Goal: Task Accomplishment & Management: Use online tool/utility

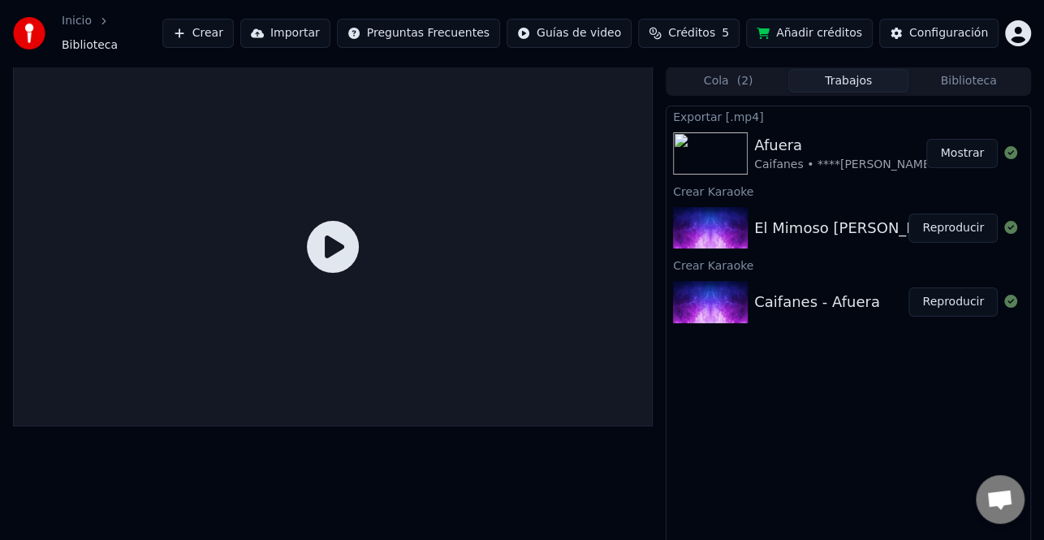
click at [949, 214] on button "Reproducir" at bounding box center [952, 228] width 89 height 29
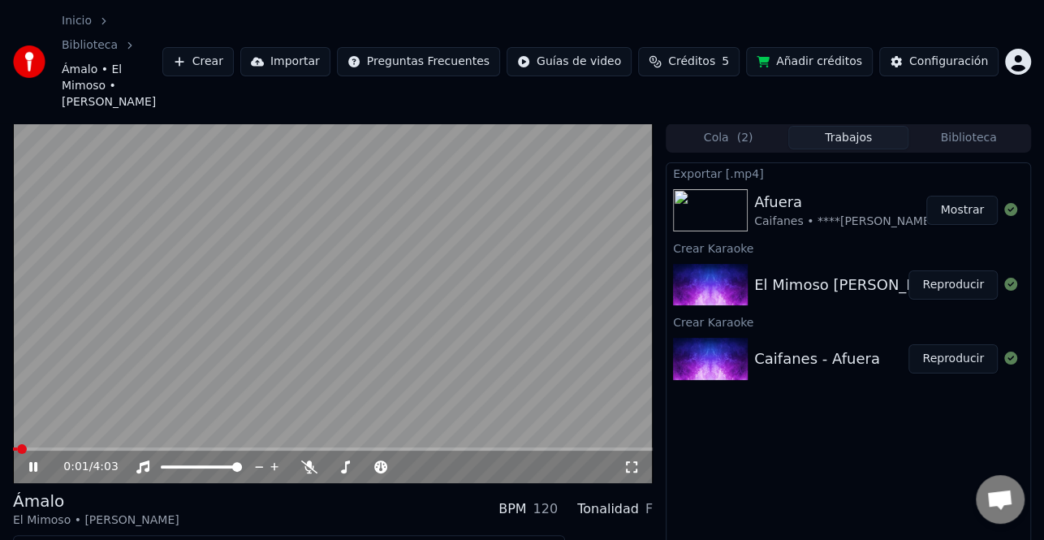
click at [33, 460] on icon at bounding box center [44, 466] width 37 height 13
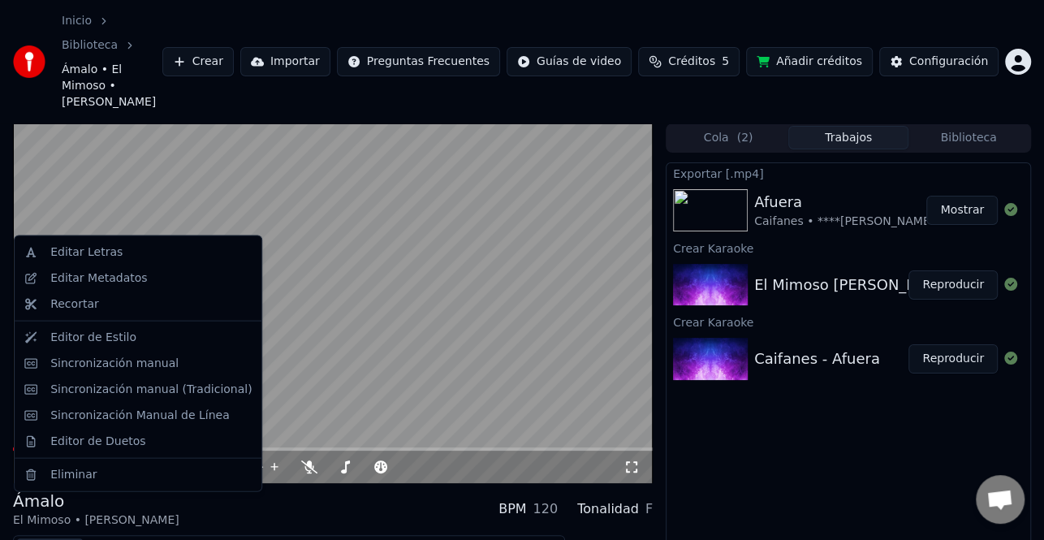
click at [65, 538] on button "Editar" at bounding box center [50, 549] width 66 height 23
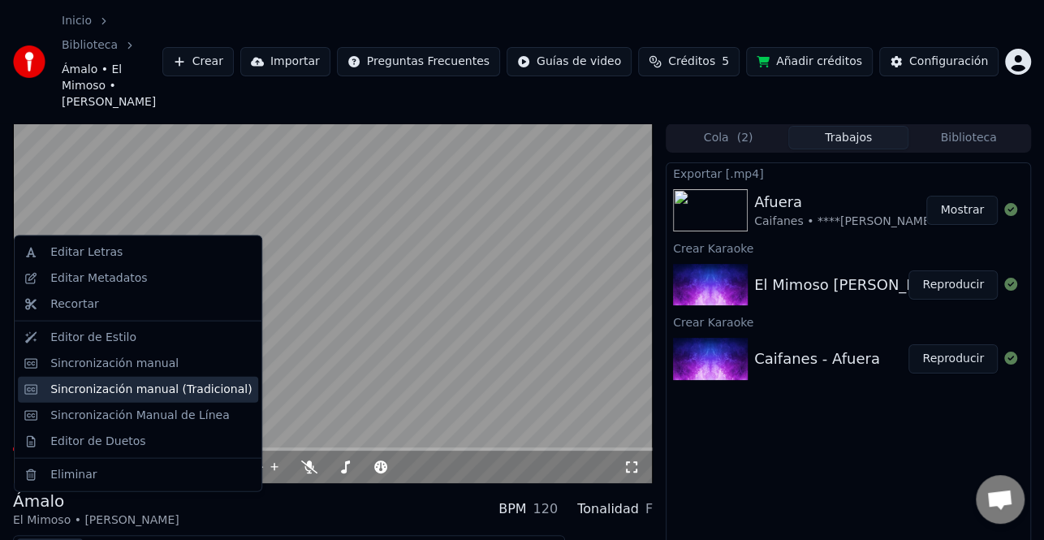
click at [127, 398] on div "Sincronización manual (Tradicional)" at bounding box center [138, 389] width 240 height 26
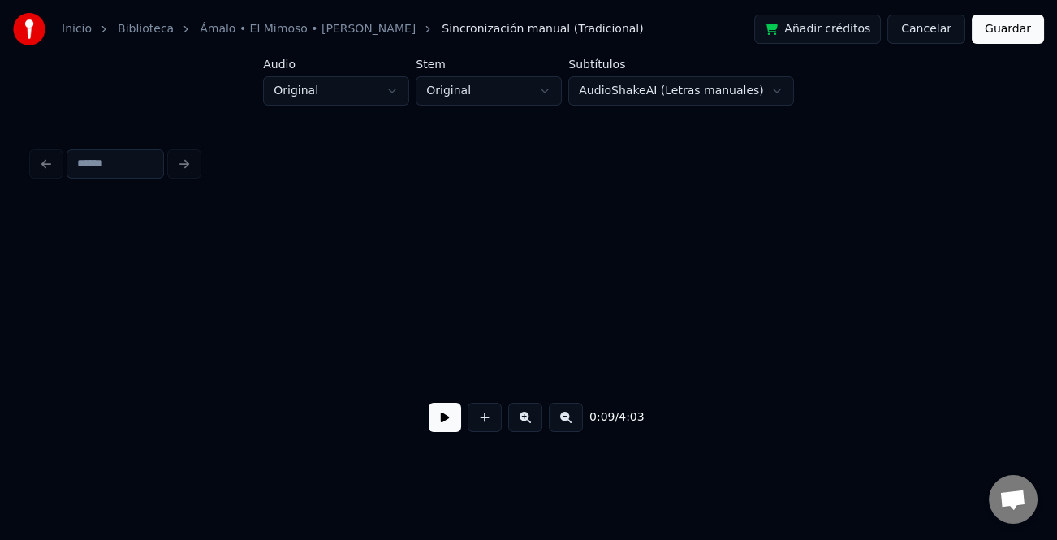
scroll to position [0, 1830]
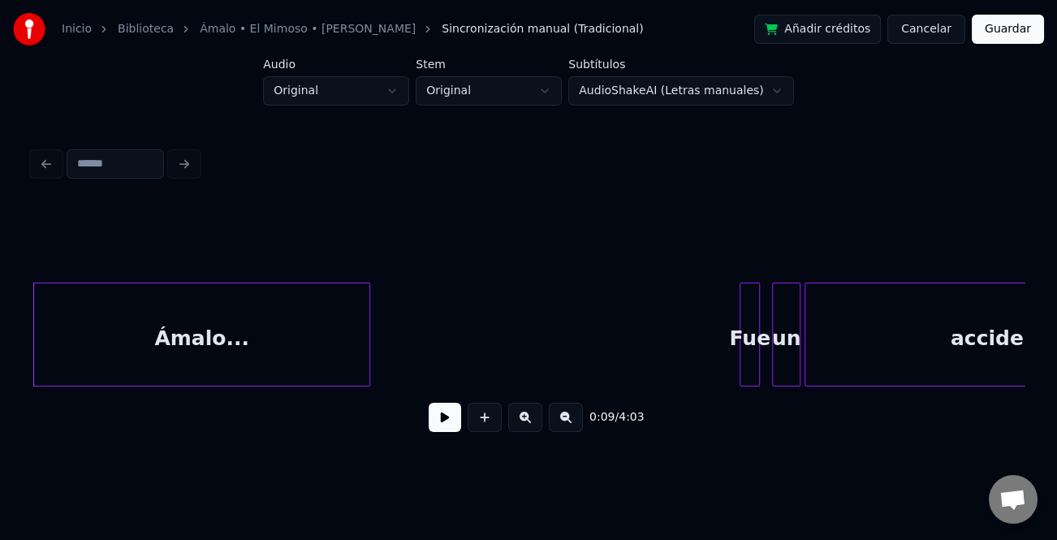
click at [435, 416] on button at bounding box center [445, 417] width 32 height 29
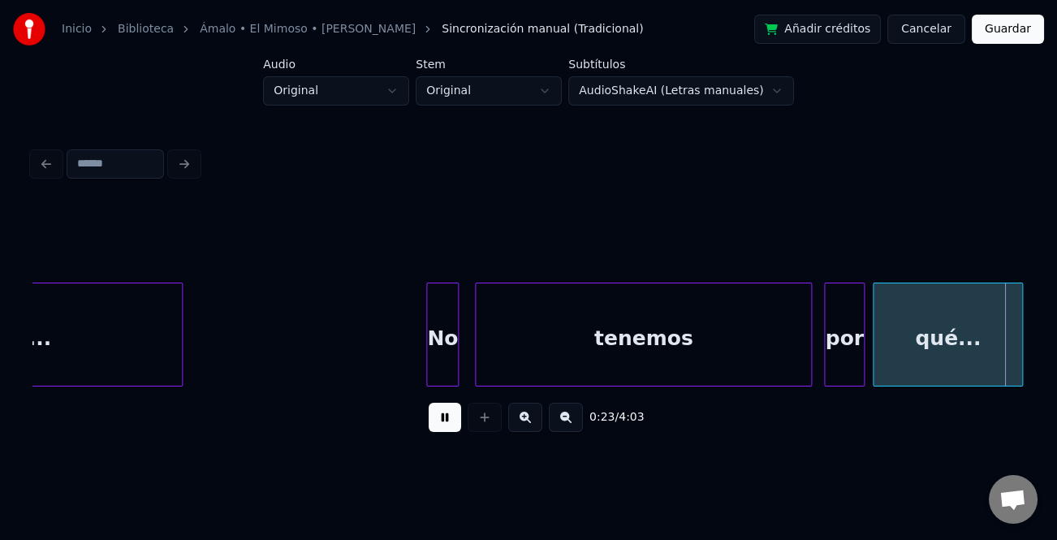
scroll to position [0, 4808]
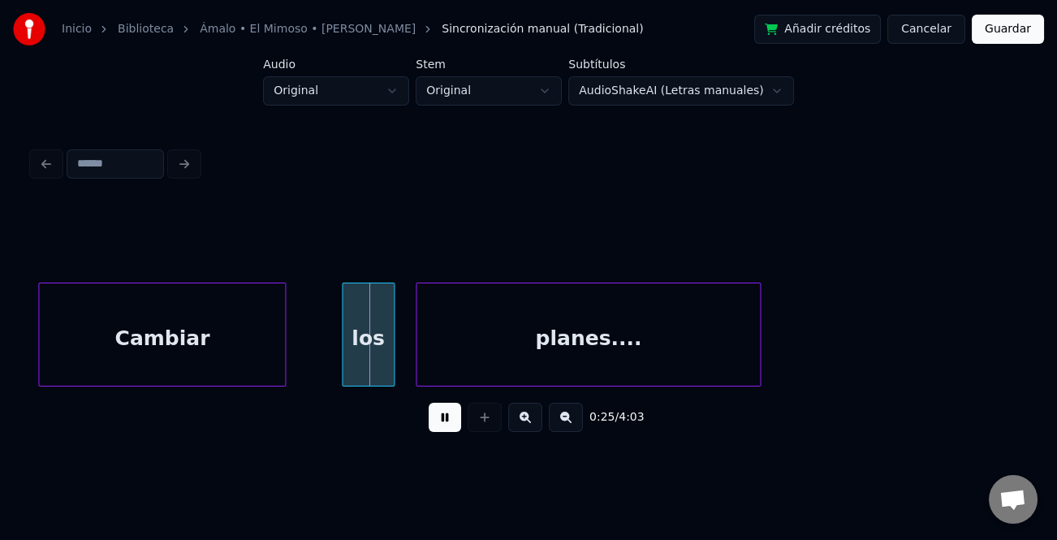
click at [372, 370] on div "los" at bounding box center [368, 338] width 51 height 110
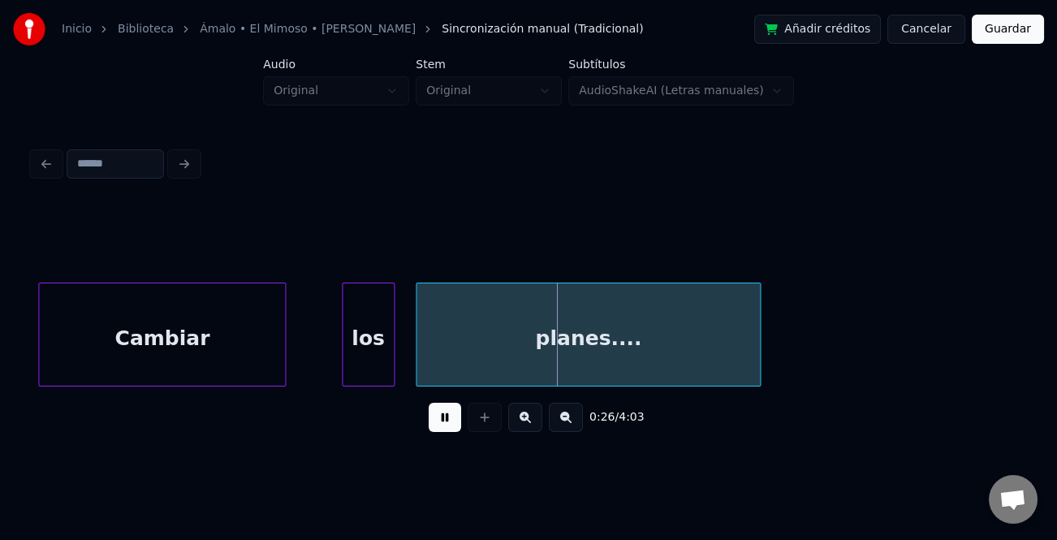
click at [440, 418] on button at bounding box center [445, 417] width 32 height 29
click at [382, 365] on div "los" at bounding box center [368, 338] width 51 height 110
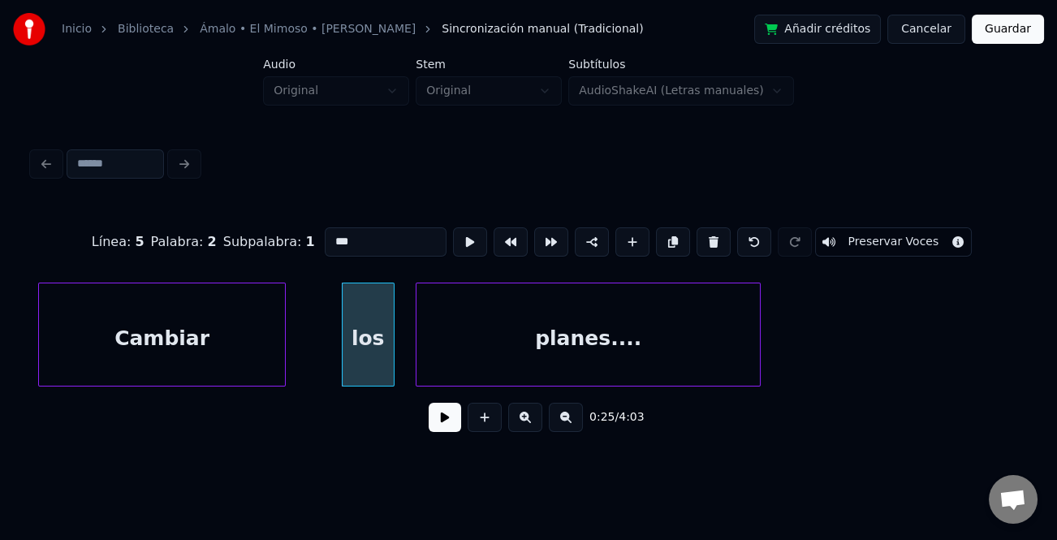
click at [328, 234] on input "***" at bounding box center [386, 241] width 122 height 29
type input "***"
click at [438, 415] on button at bounding box center [445, 417] width 32 height 29
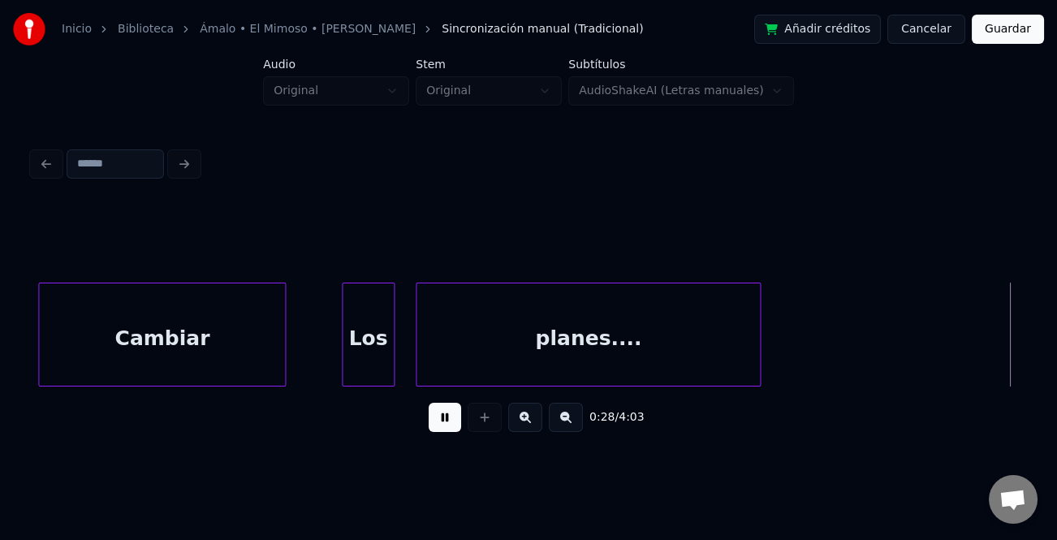
scroll to position [0, 5801]
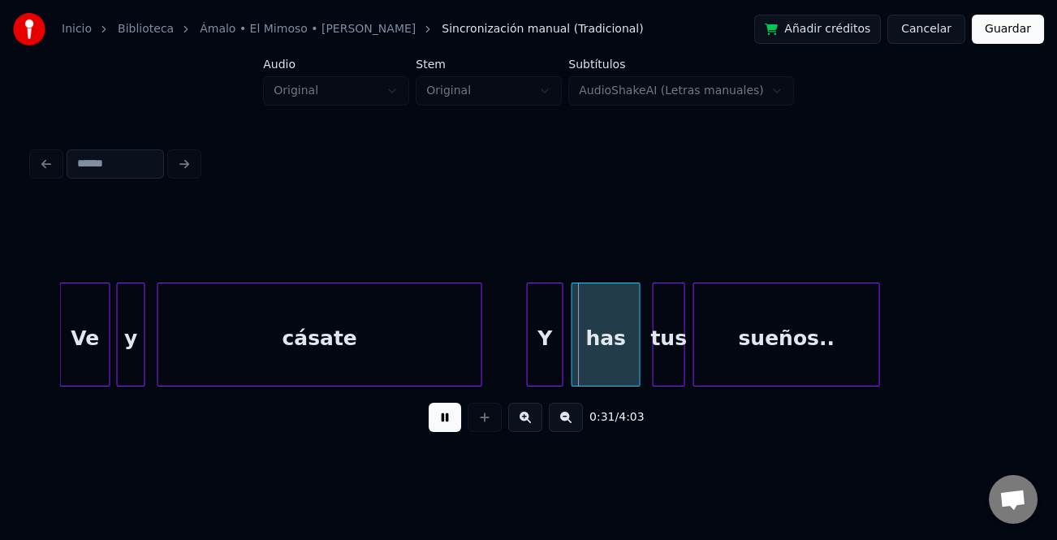
click at [105, 356] on div at bounding box center [107, 334] width 5 height 102
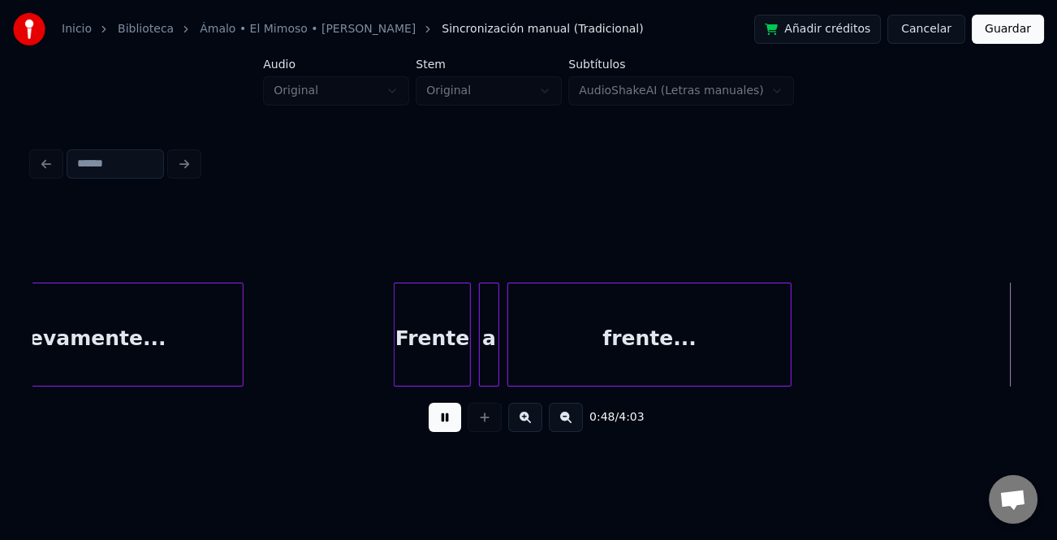
scroll to position [0, 9774]
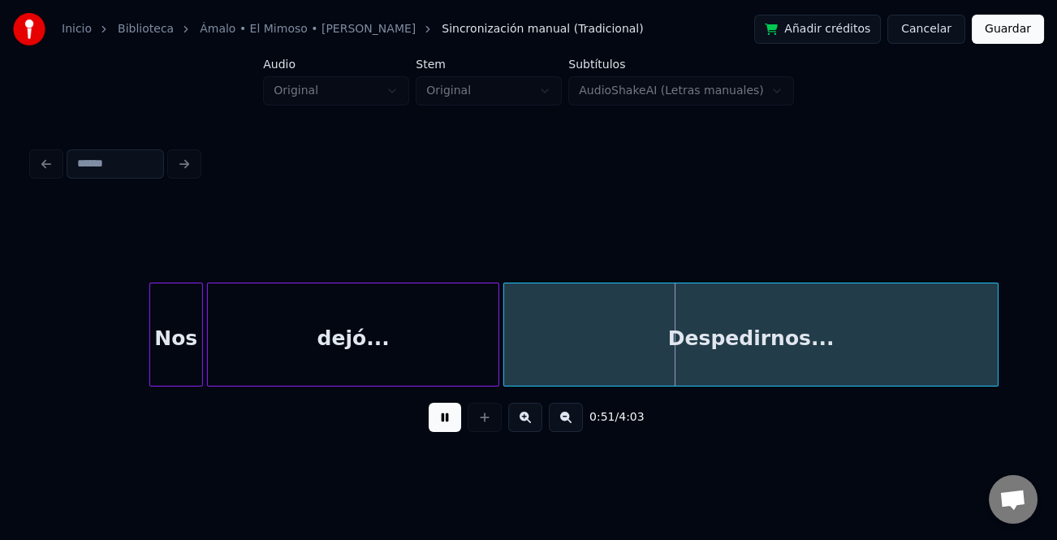
click at [150, 365] on div at bounding box center [152, 334] width 5 height 102
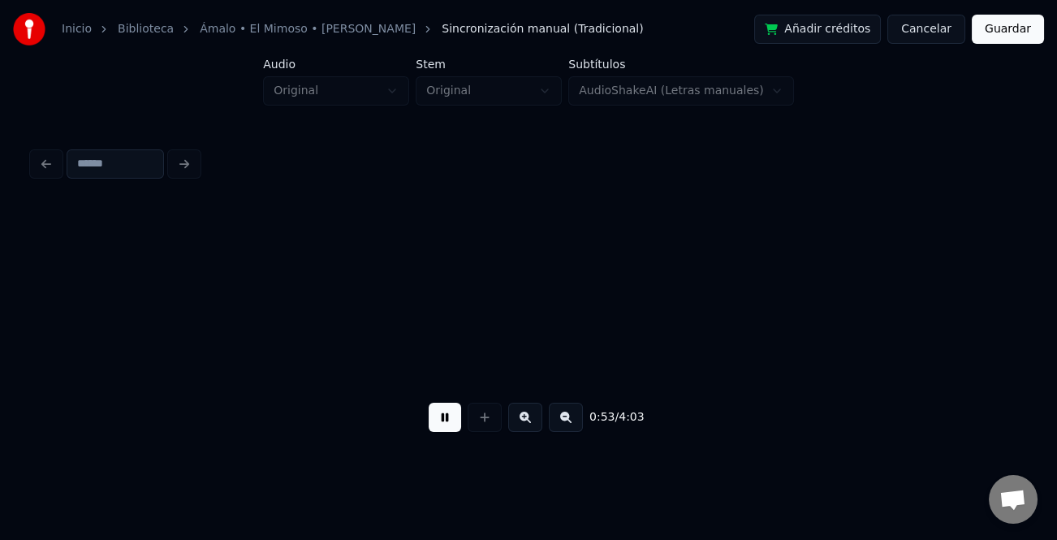
scroll to position [0, 10768]
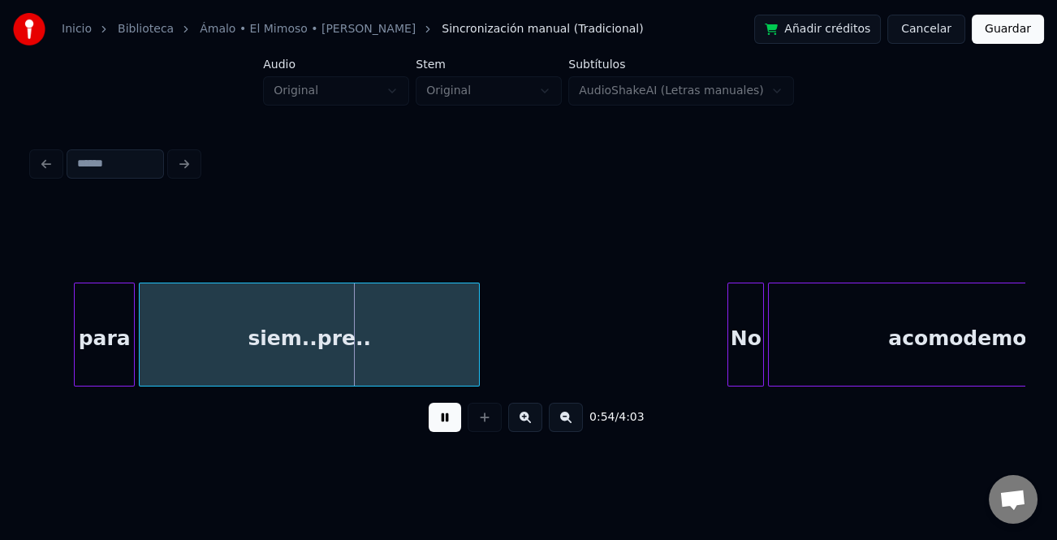
drag, startPoint x: 442, startPoint y: 421, endPoint x: 105, endPoint y: 335, distance: 347.5
click at [425, 420] on div "0:54 / 4:03" at bounding box center [528, 417] width 966 height 36
click at [105, 335] on div "para" at bounding box center [104, 338] width 59 height 110
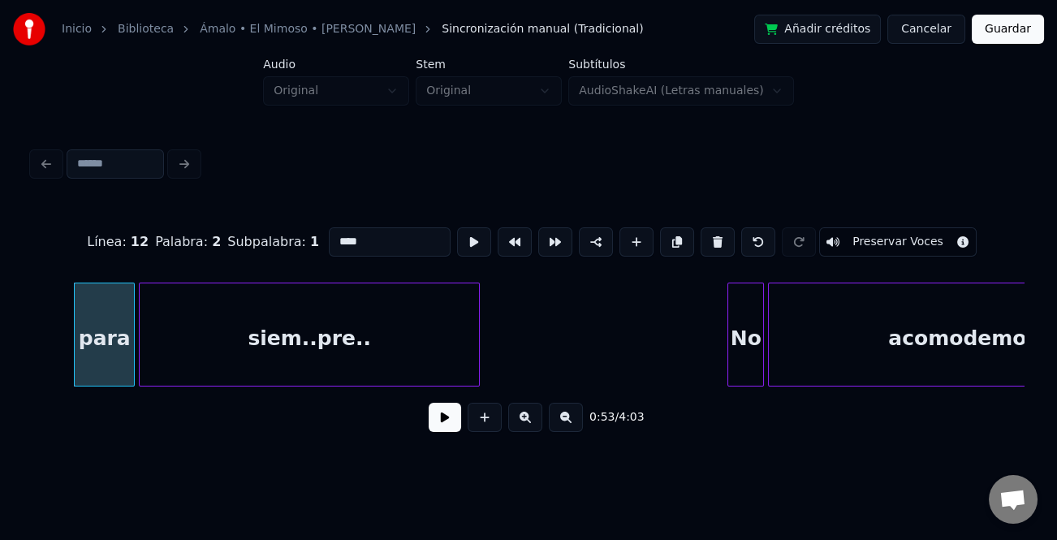
click at [334, 235] on input "****" at bounding box center [390, 241] width 122 height 29
type input "****"
drag, startPoint x: 452, startPoint y: 429, endPoint x: 470, endPoint y: 417, distance: 21.2
click at [454, 426] on button at bounding box center [445, 417] width 32 height 29
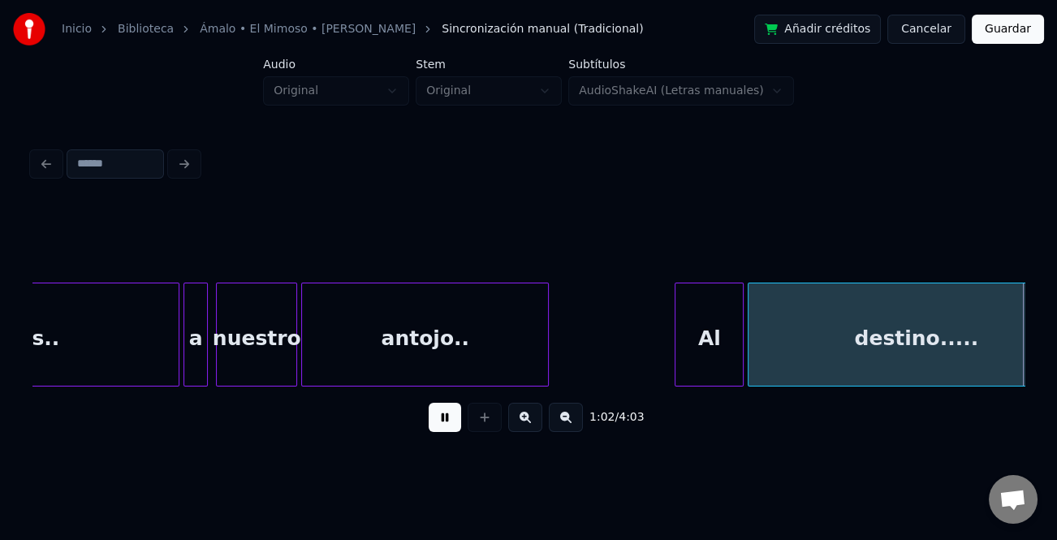
scroll to position [0, 12756]
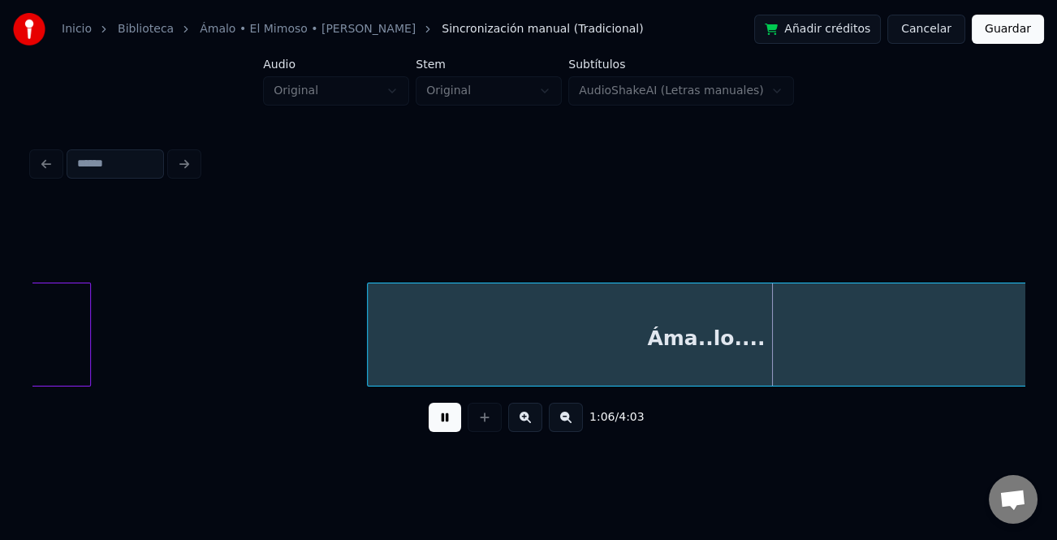
click at [373, 335] on div "Áma..lo...." at bounding box center [706, 338] width 676 height 110
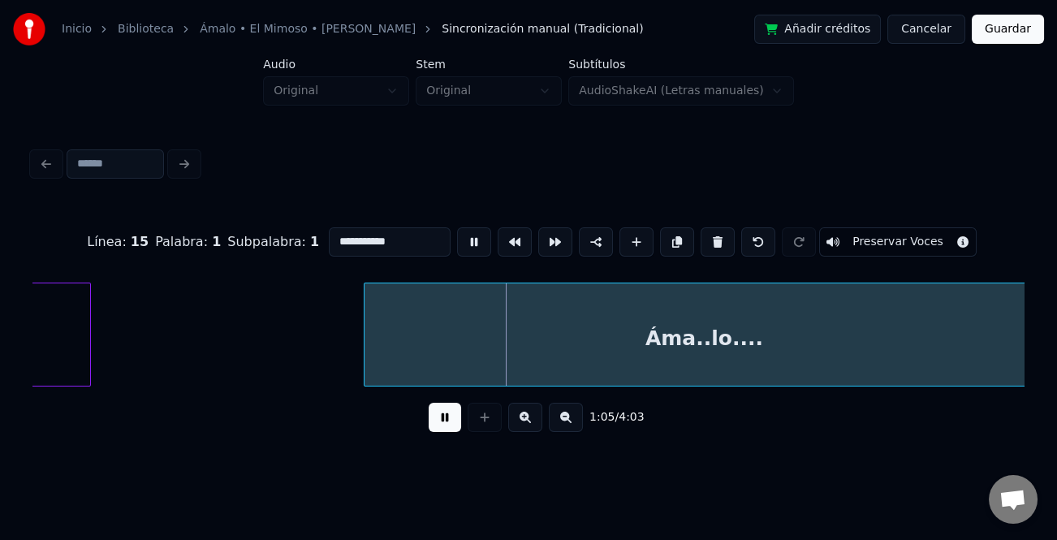
click at [365, 342] on div at bounding box center [367, 334] width 5 height 102
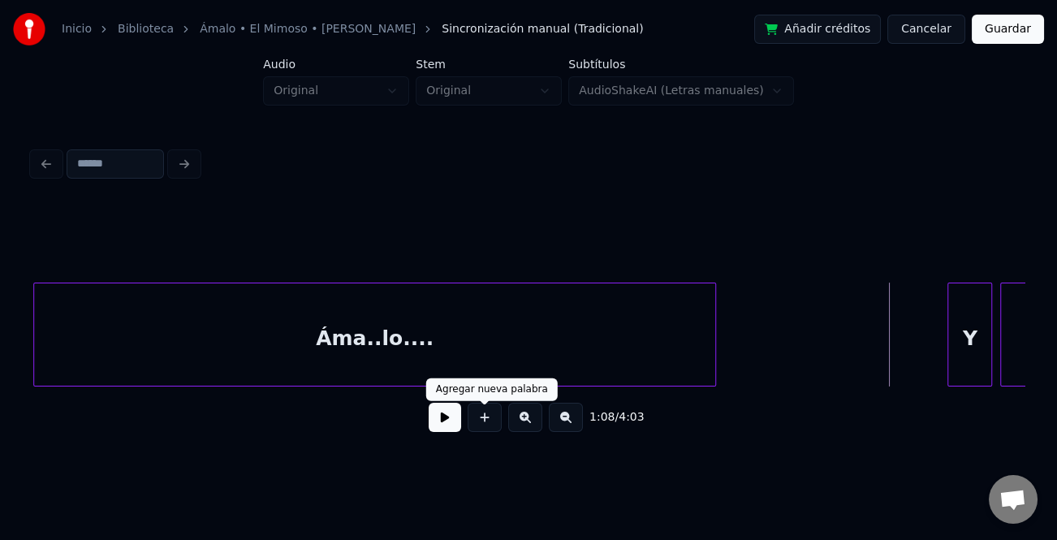
click at [430, 422] on button at bounding box center [445, 417] width 32 height 29
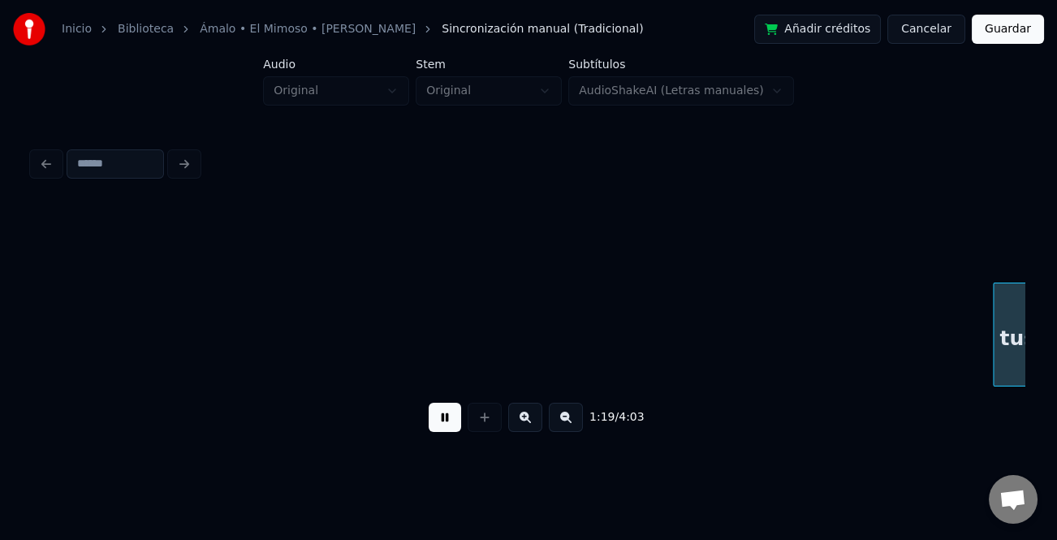
scroll to position [0, 16067]
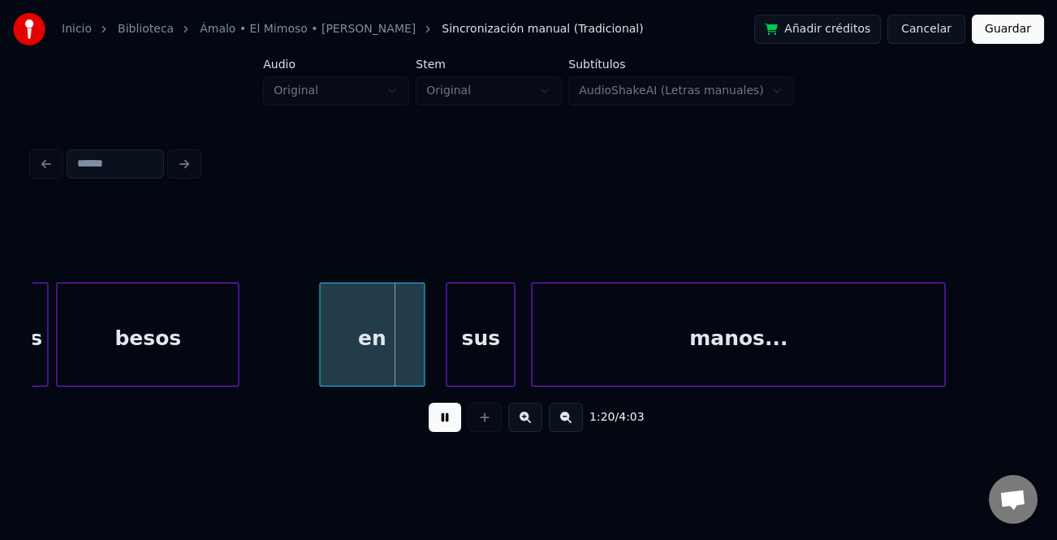
click at [406, 355] on div "en" at bounding box center [372, 338] width 104 height 110
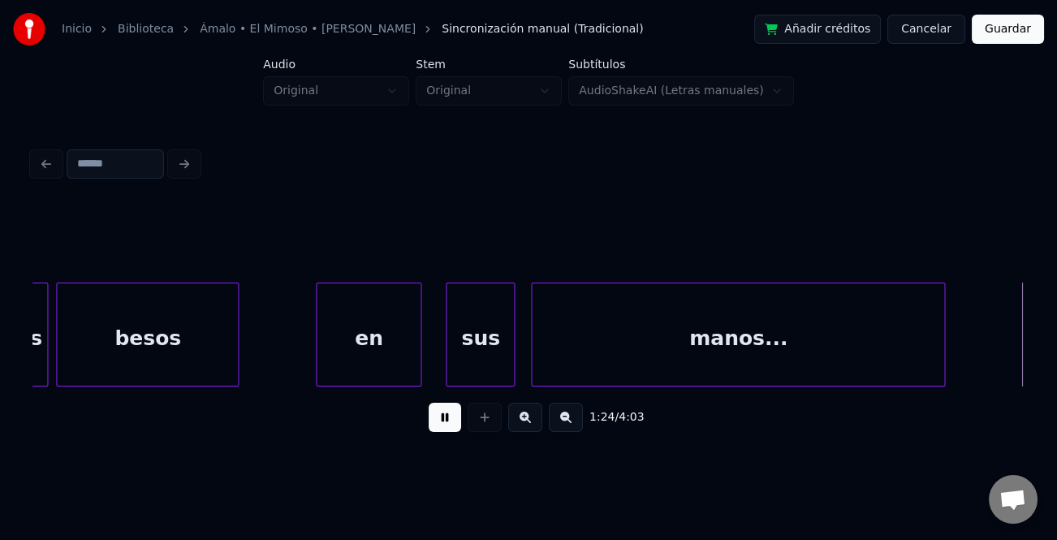
scroll to position [0, 17060]
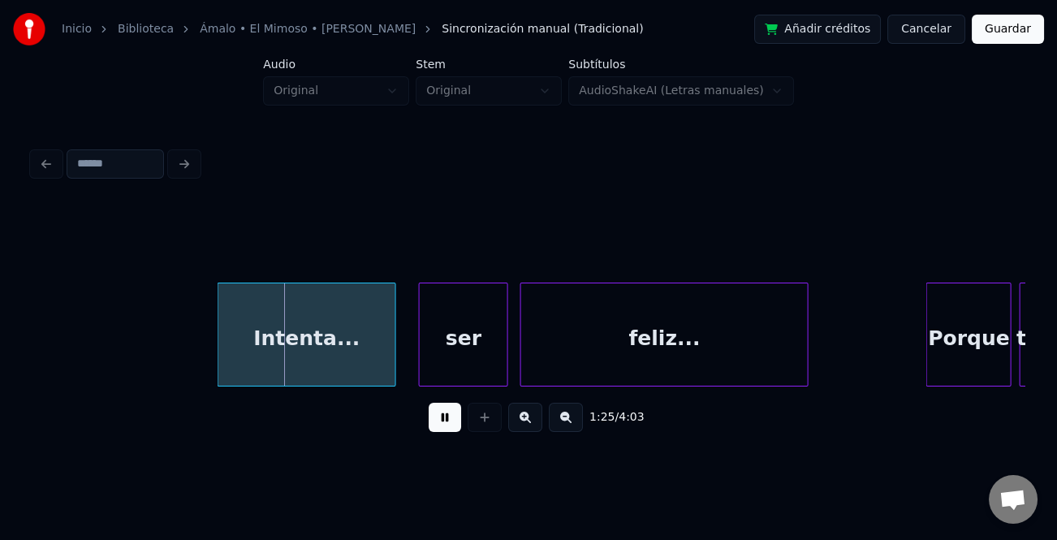
click at [360, 356] on div "Intenta..." at bounding box center [306, 338] width 177 height 110
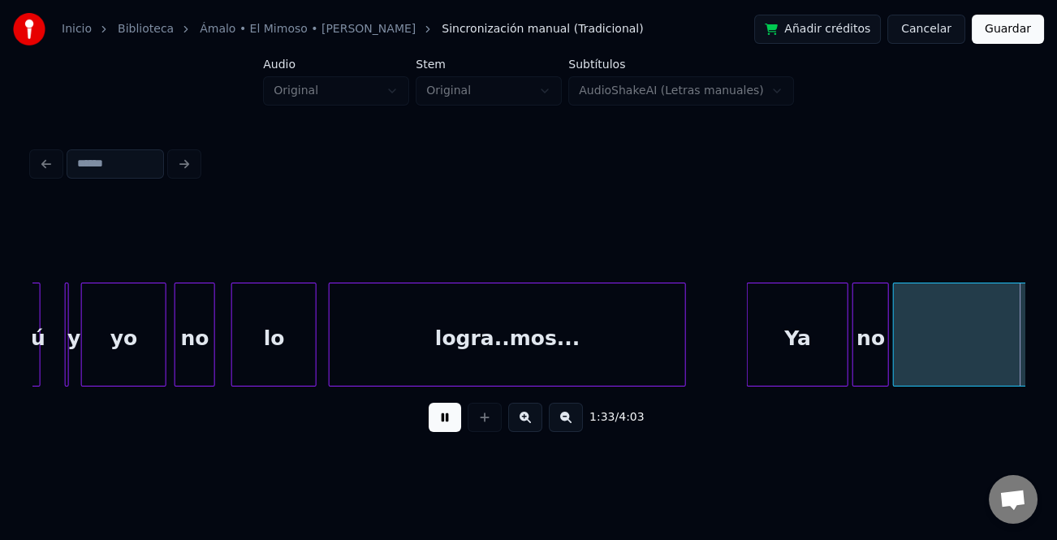
scroll to position [0, 19047]
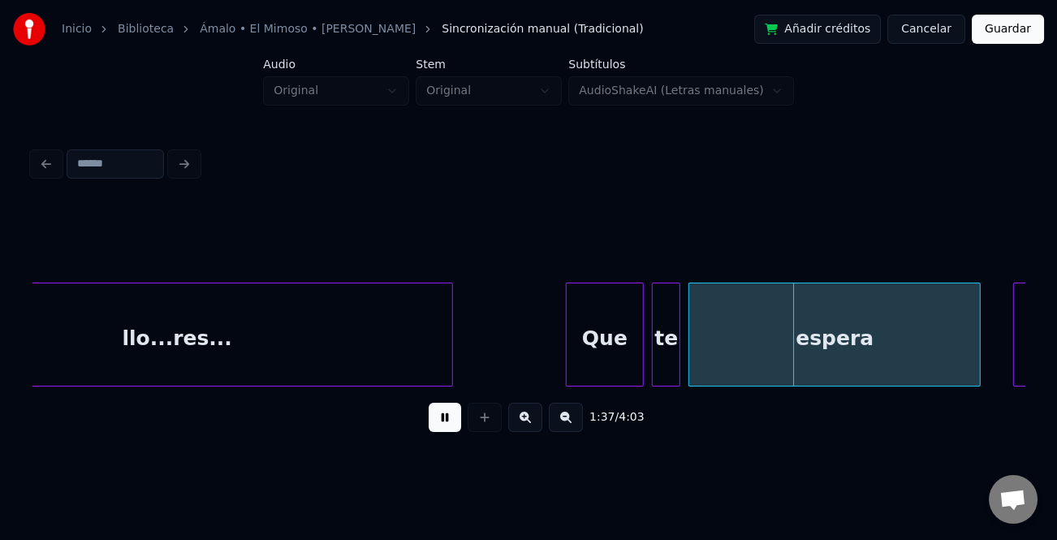
click at [567, 343] on div at bounding box center [569, 334] width 5 height 102
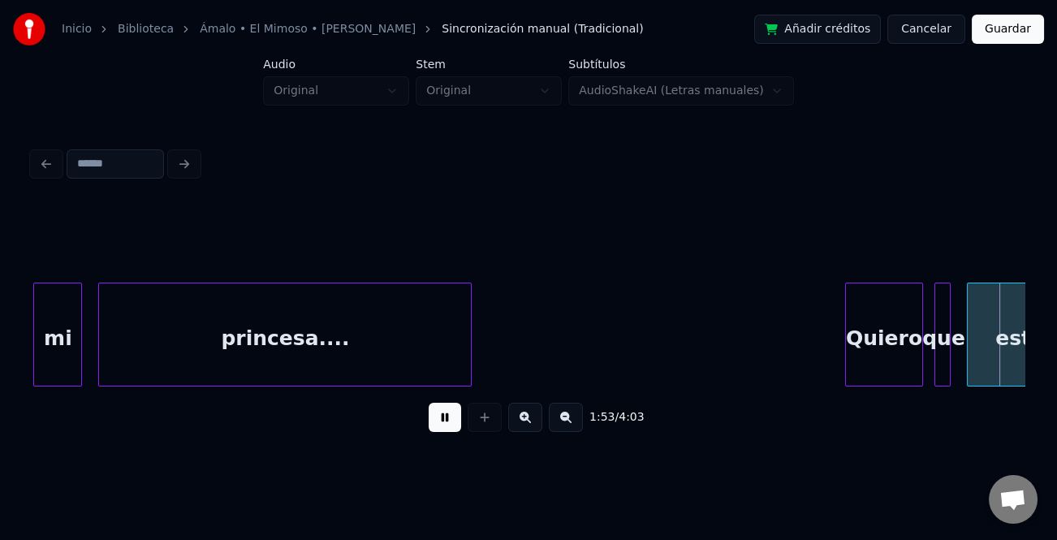
scroll to position [0, 23020]
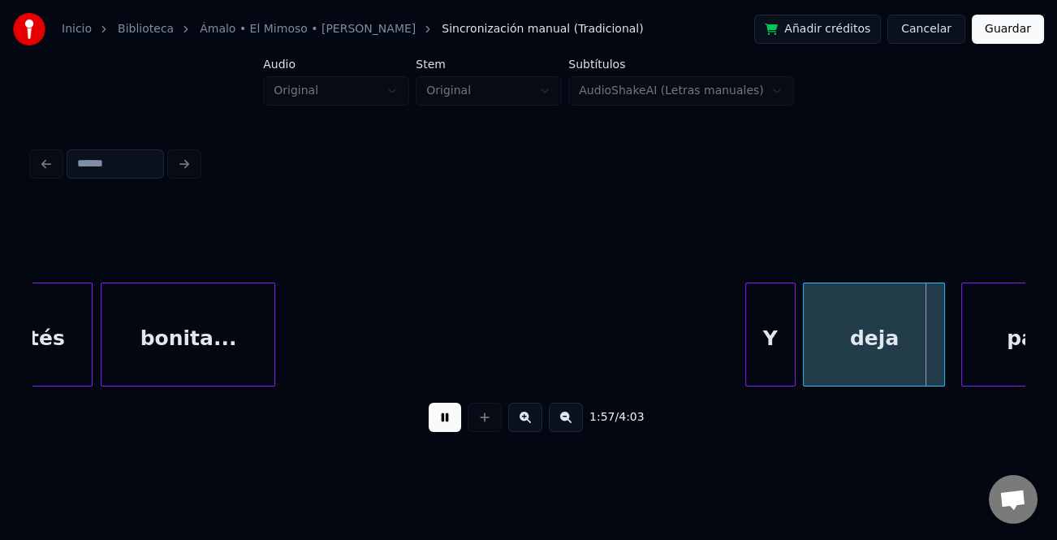
click at [746, 328] on div at bounding box center [748, 334] width 5 height 102
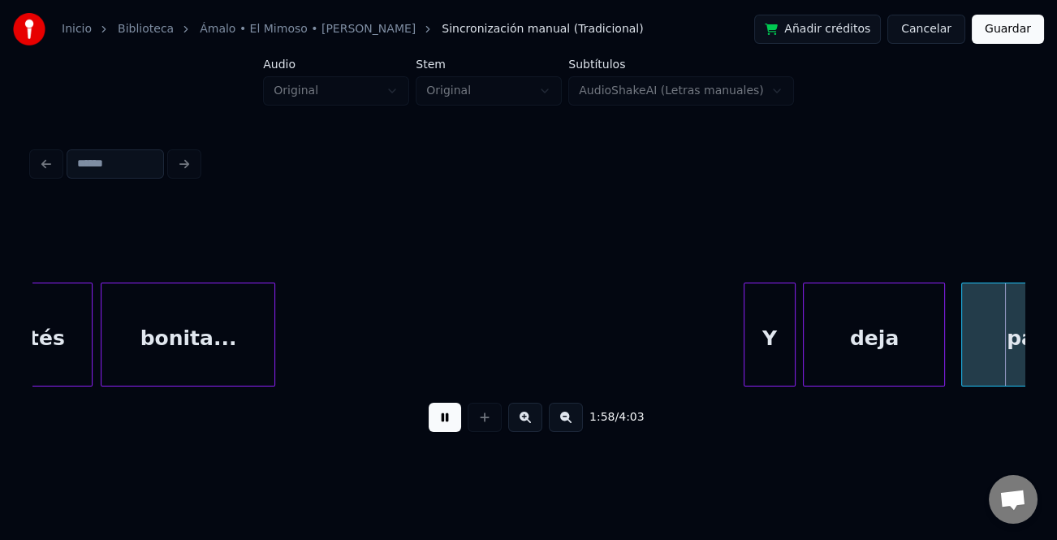
scroll to position [0, 24014]
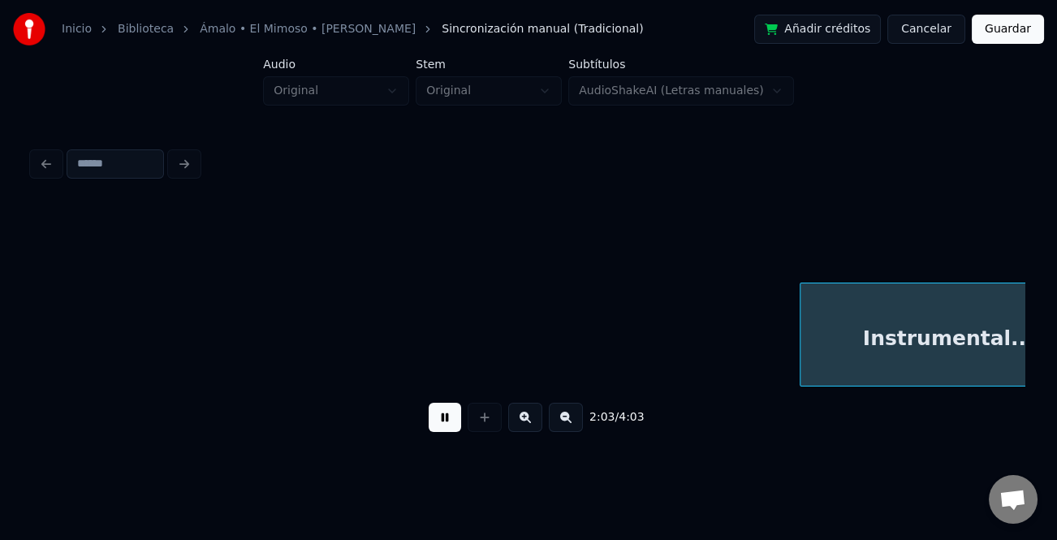
click at [569, 422] on button at bounding box center [566, 417] width 34 height 29
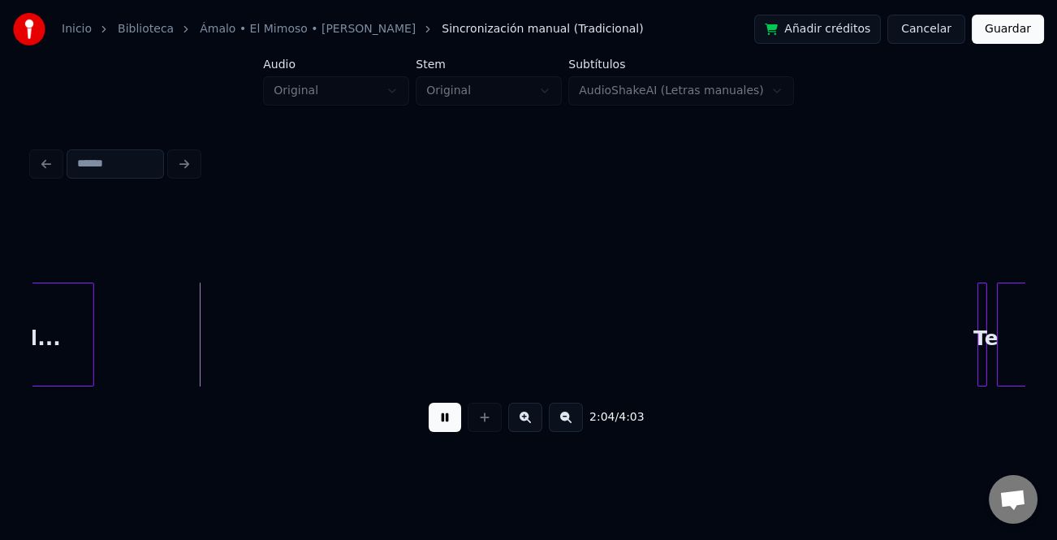
scroll to position [0, 19828]
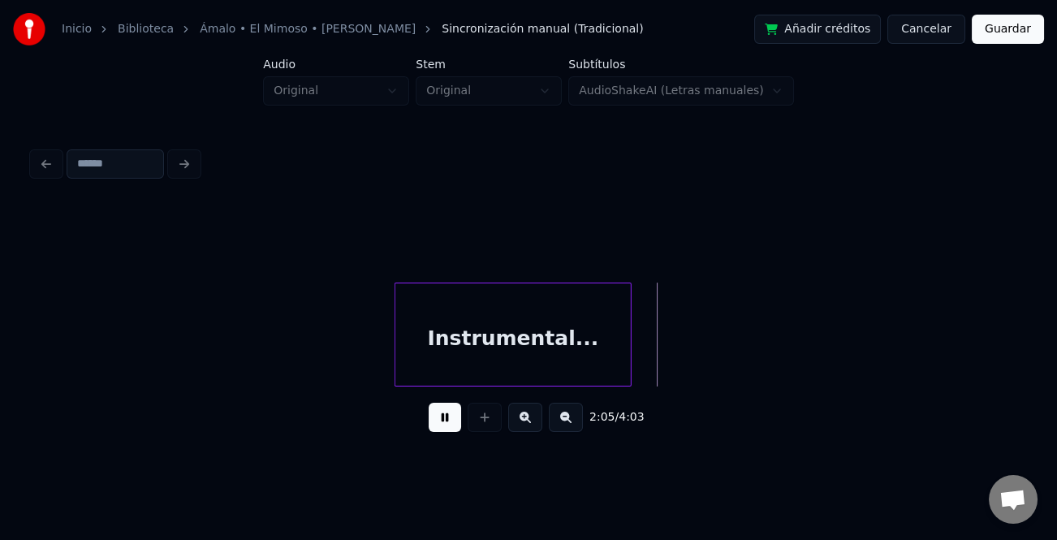
click at [419, 347] on div "Instrumental..." at bounding box center [512, 338] width 235 height 110
click at [559, 427] on button at bounding box center [566, 417] width 34 height 29
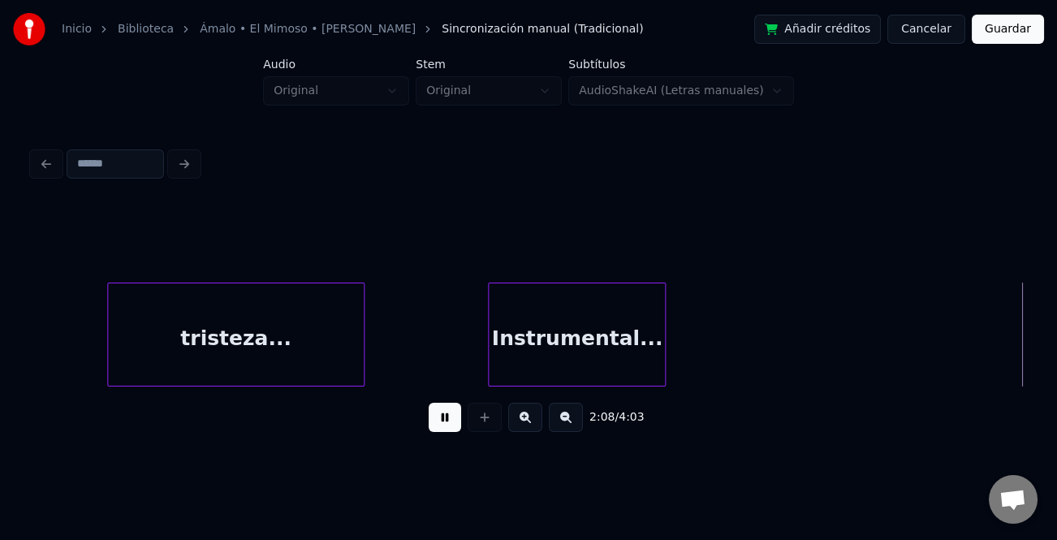
click at [361, 360] on div at bounding box center [361, 334] width 5 height 102
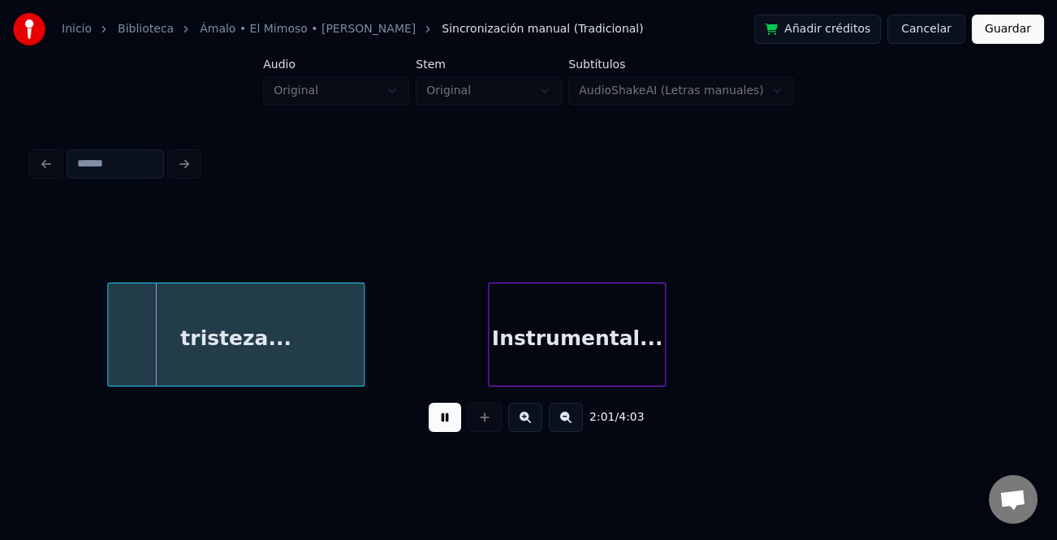
click at [528, 343] on div "Instrumental..." at bounding box center [577, 338] width 176 height 110
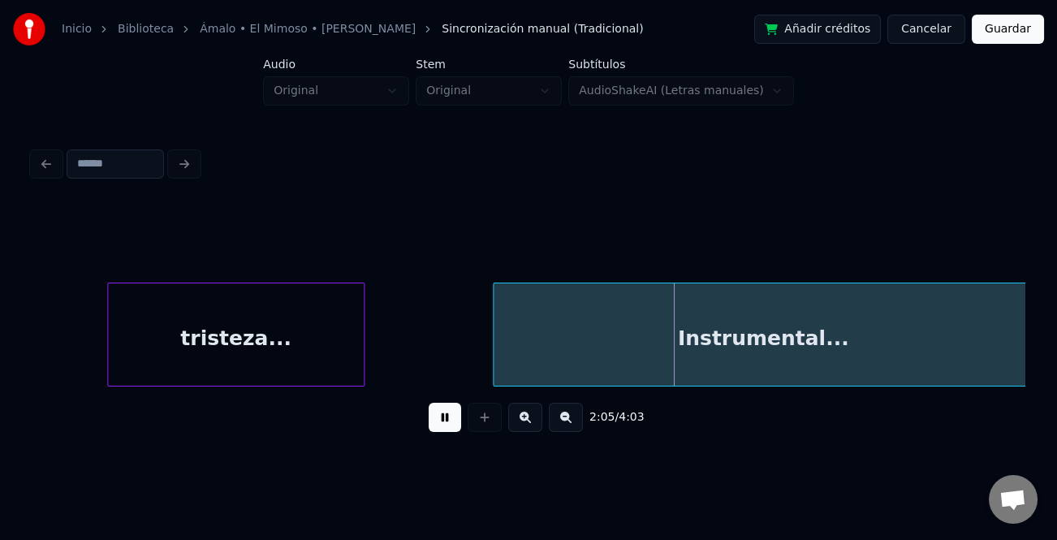
click at [1030, 377] on div "2:05 / 4:03" at bounding box center [528, 293] width 1005 height 321
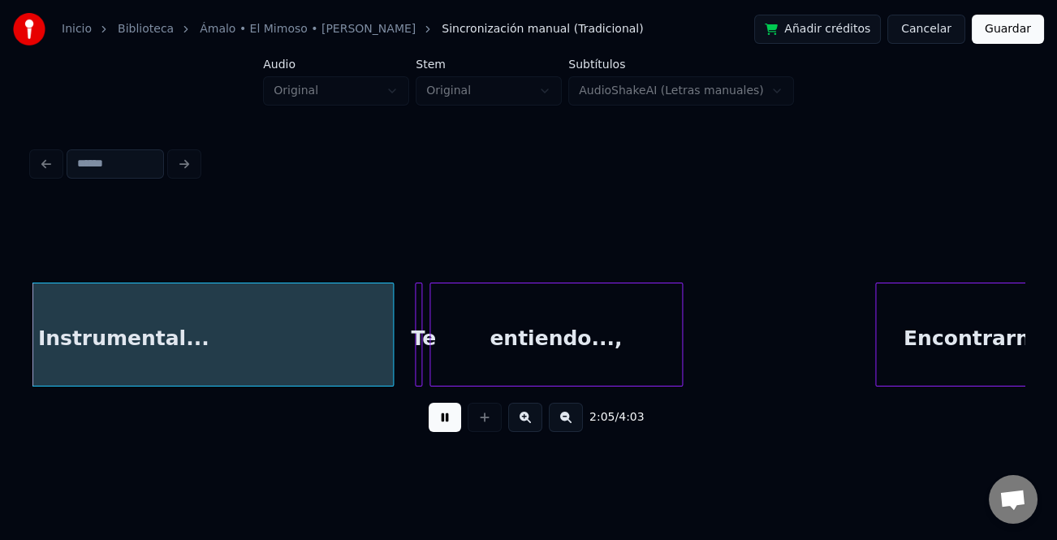
scroll to position [0, 15336]
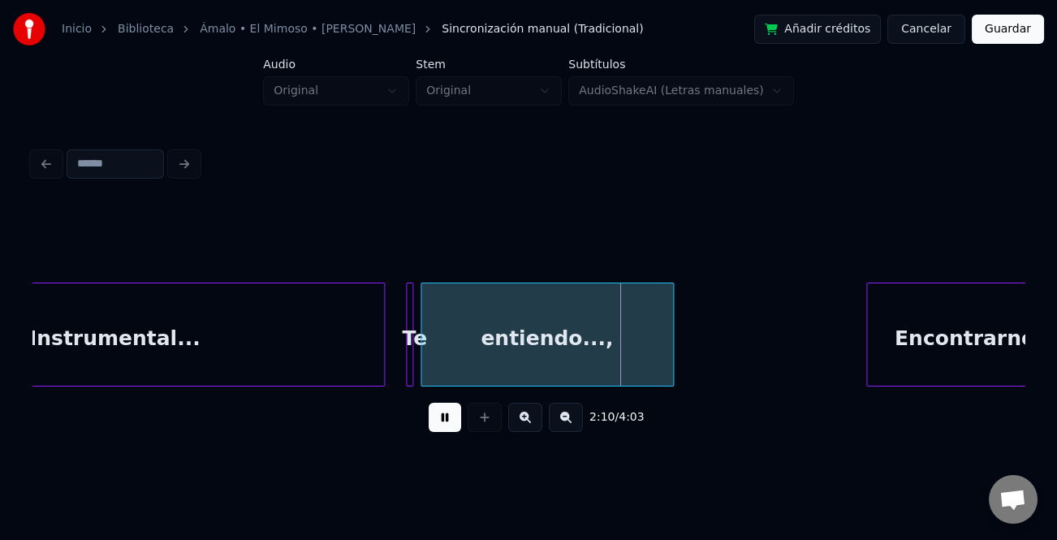
drag, startPoint x: 440, startPoint y: 426, endPoint x: 377, endPoint y: 389, distance: 73.5
click at [440, 425] on button at bounding box center [445, 417] width 32 height 29
click at [313, 361] on div "Instrumental..." at bounding box center [114, 338] width 539 height 110
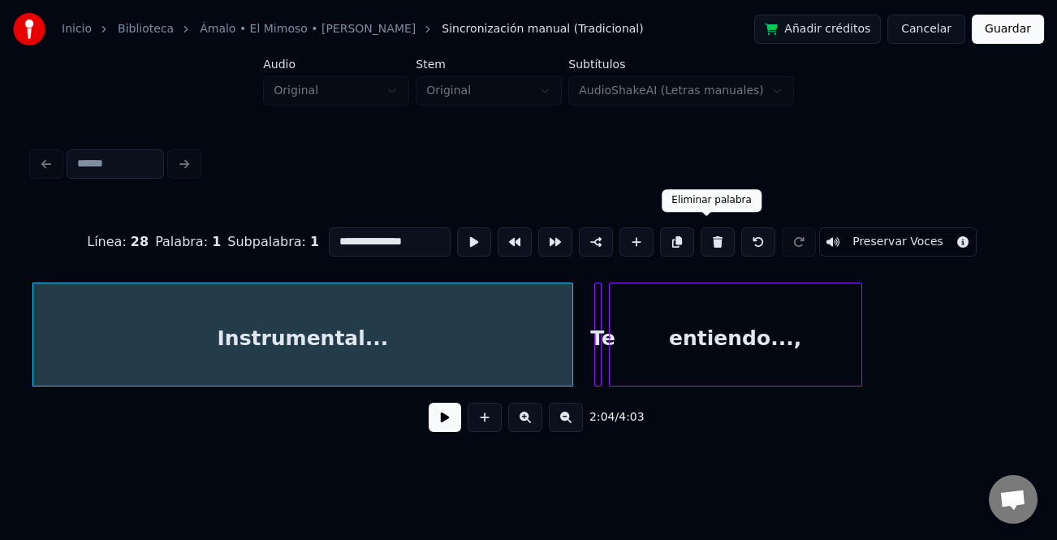
click at [704, 237] on button at bounding box center [718, 241] width 34 height 29
type input "**********"
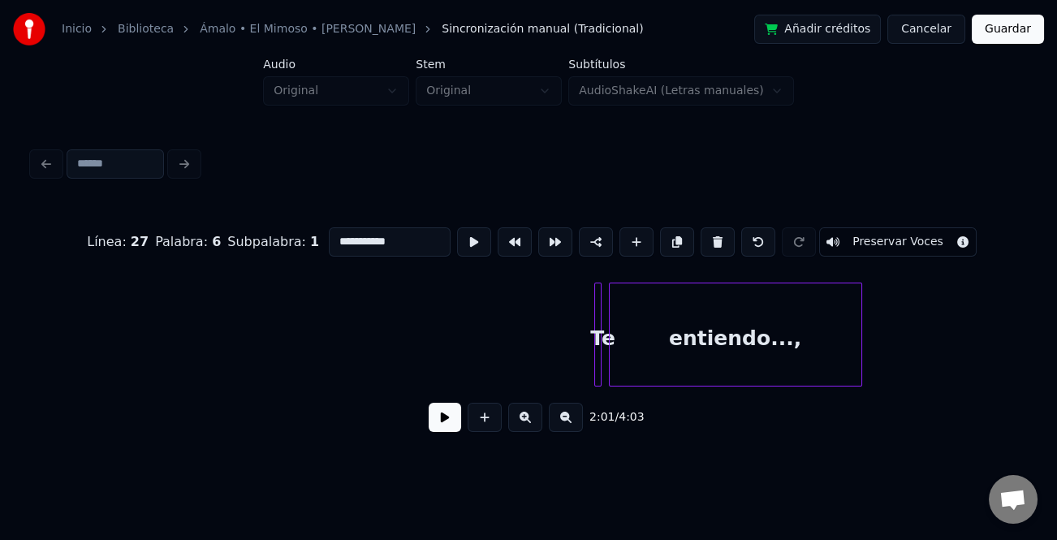
scroll to position [0, 14761]
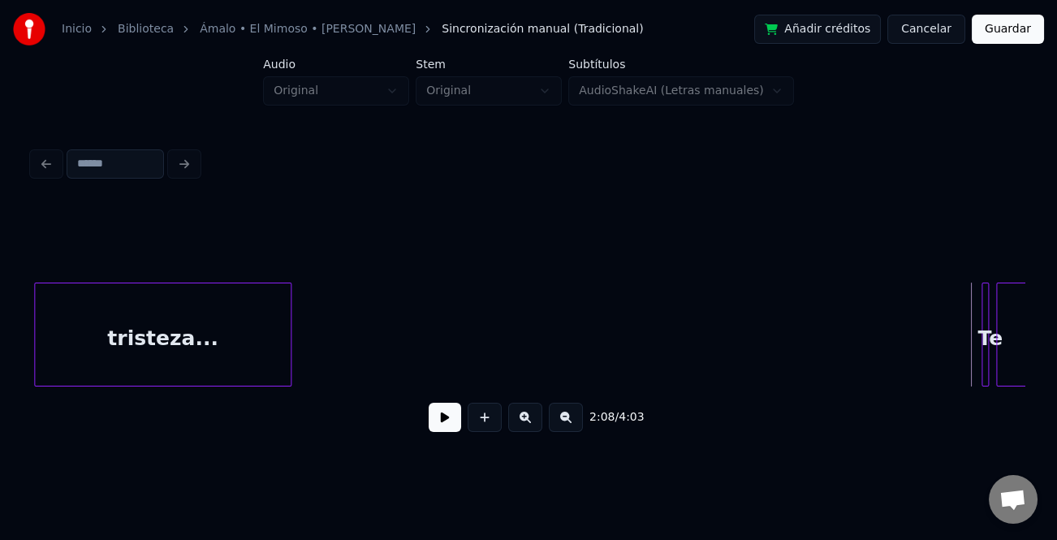
click at [447, 410] on button at bounding box center [445, 417] width 32 height 29
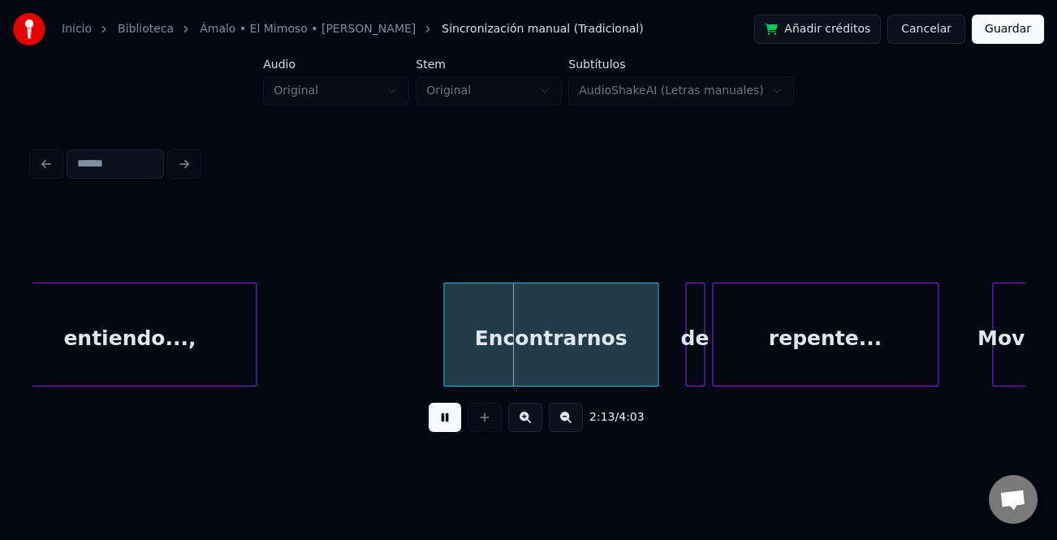
click at [444, 335] on div at bounding box center [446, 334] width 5 height 102
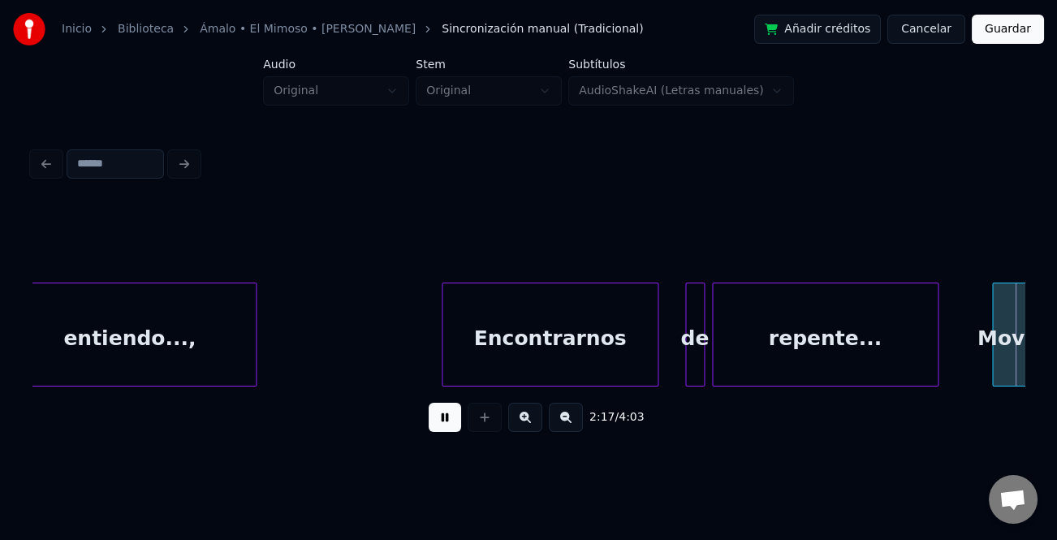
scroll to position [0, 16747]
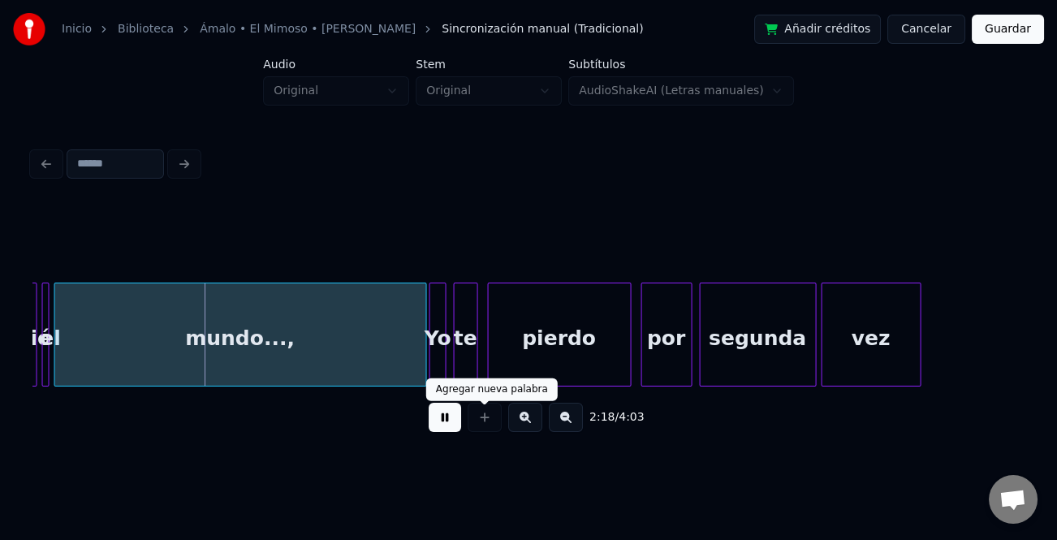
click at [536, 423] on button at bounding box center [525, 417] width 34 height 29
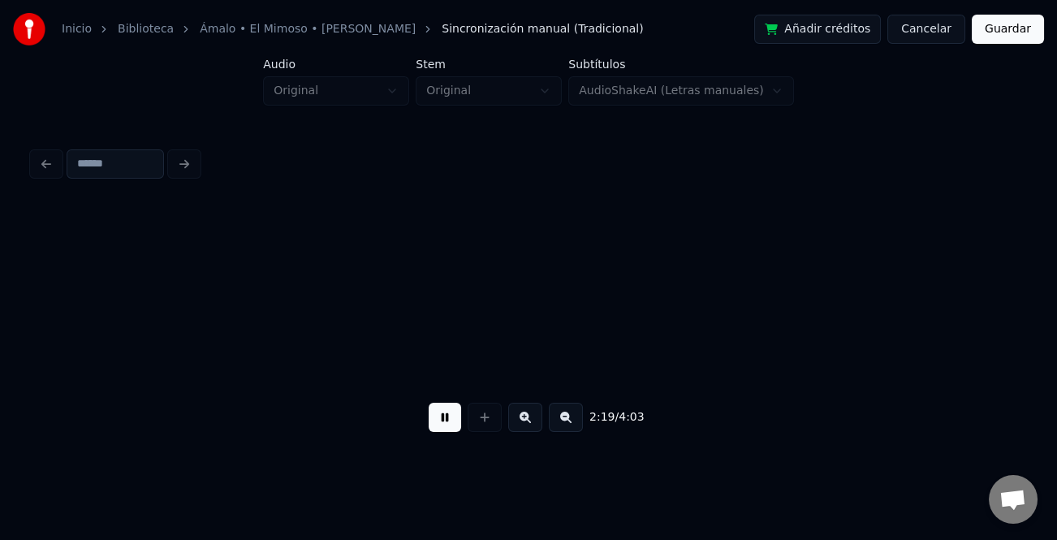
scroll to position [0, 22395]
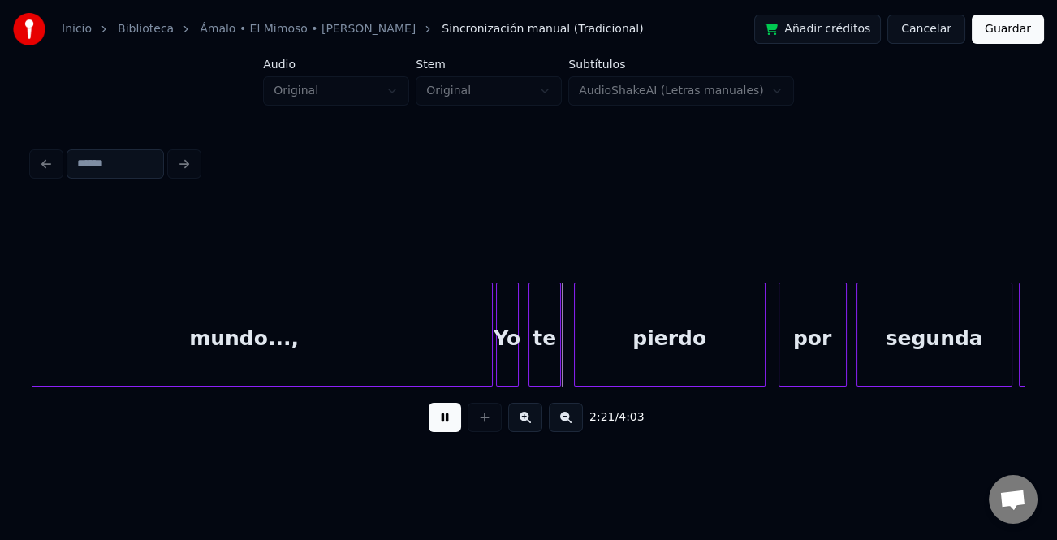
click at [84, 308] on div "mundo...," at bounding box center [244, 338] width 495 height 110
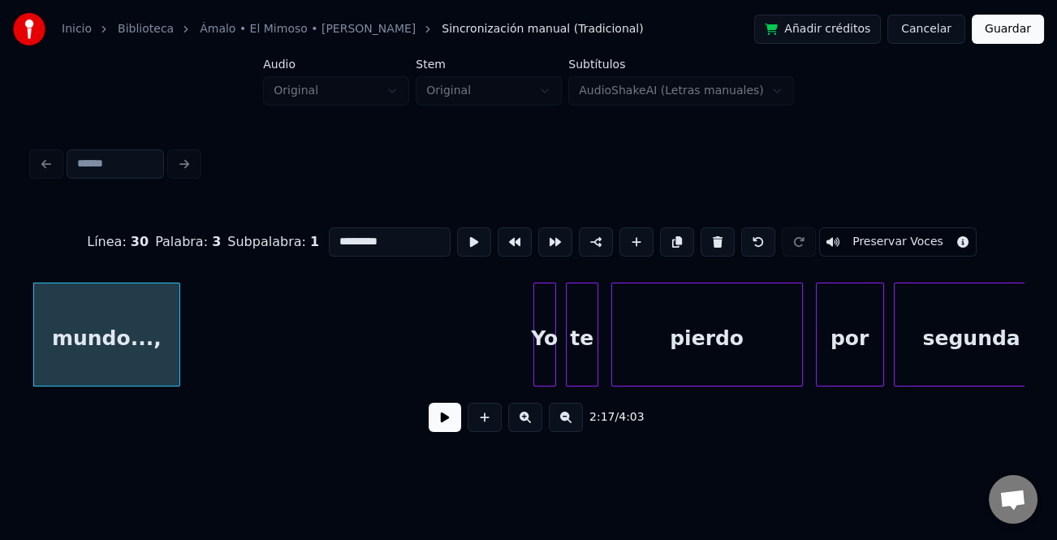
click at [179, 351] on div at bounding box center [177, 334] width 5 height 102
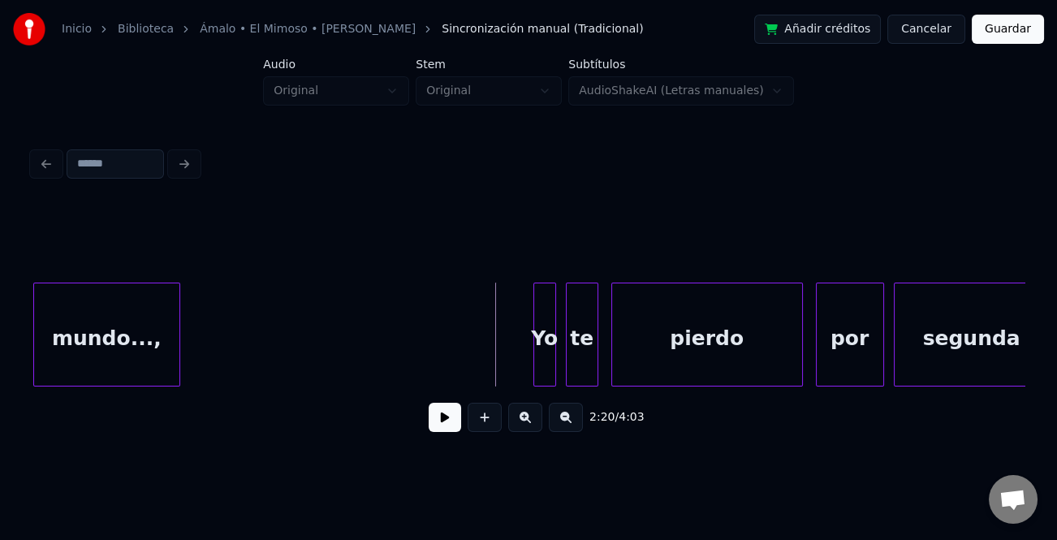
click at [446, 412] on button at bounding box center [445, 417] width 32 height 29
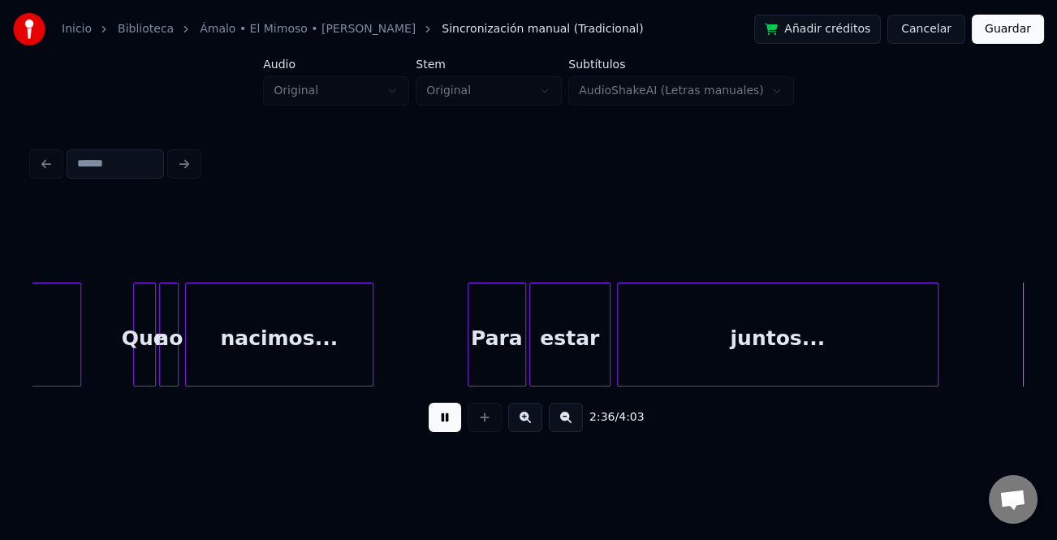
scroll to position [0, 25337]
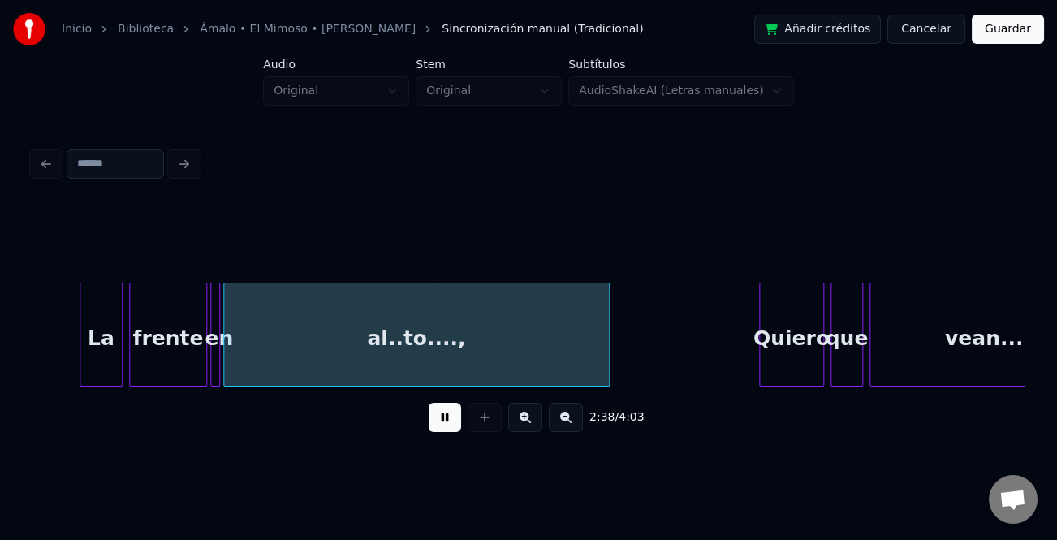
click at [80, 349] on div at bounding box center [82, 334] width 5 height 102
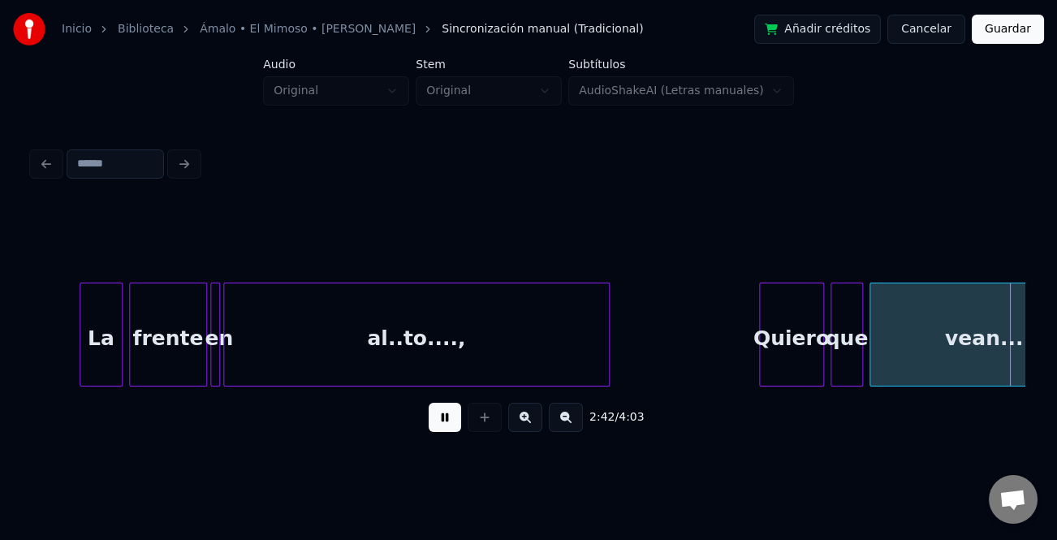
scroll to position [0, 26331]
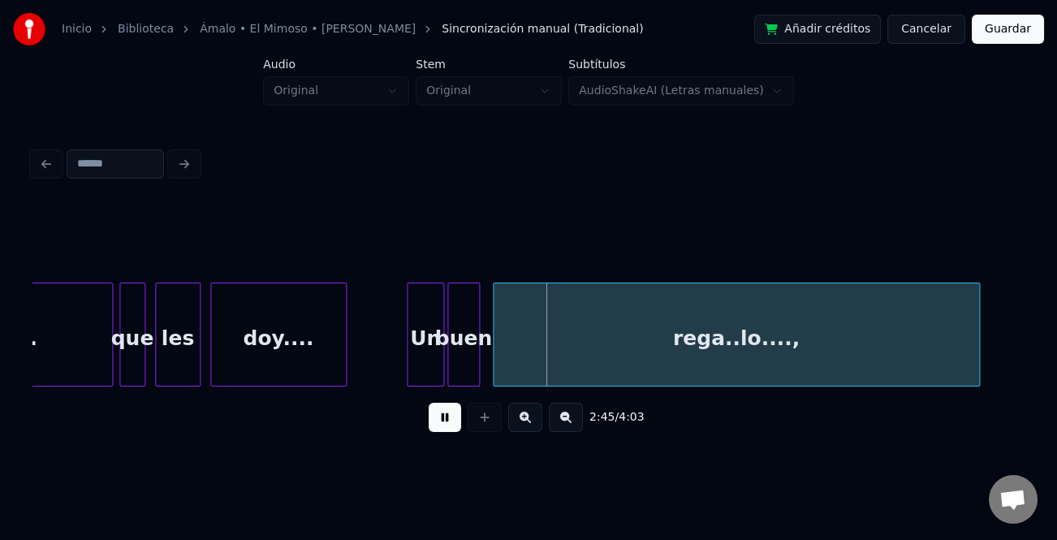
click at [408, 349] on div at bounding box center [410, 334] width 5 height 102
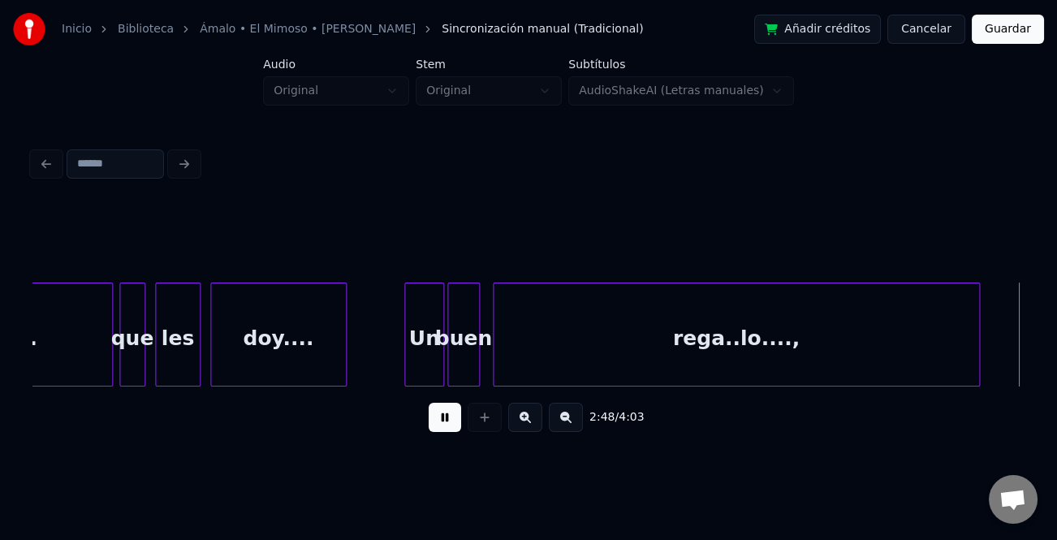
scroll to position [0, 27324]
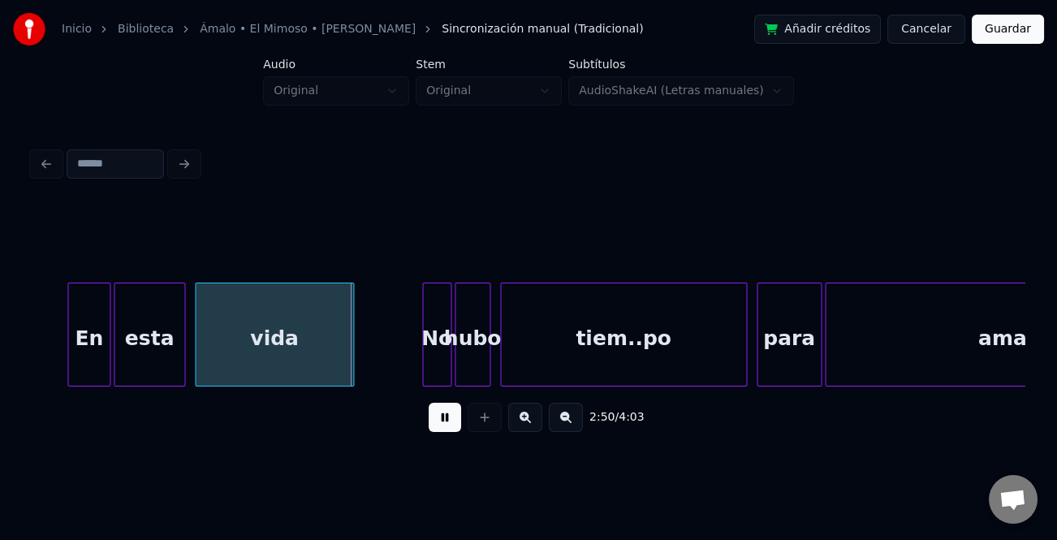
click at [70, 326] on div at bounding box center [70, 334] width 5 height 102
click at [520, 421] on button at bounding box center [525, 417] width 34 height 29
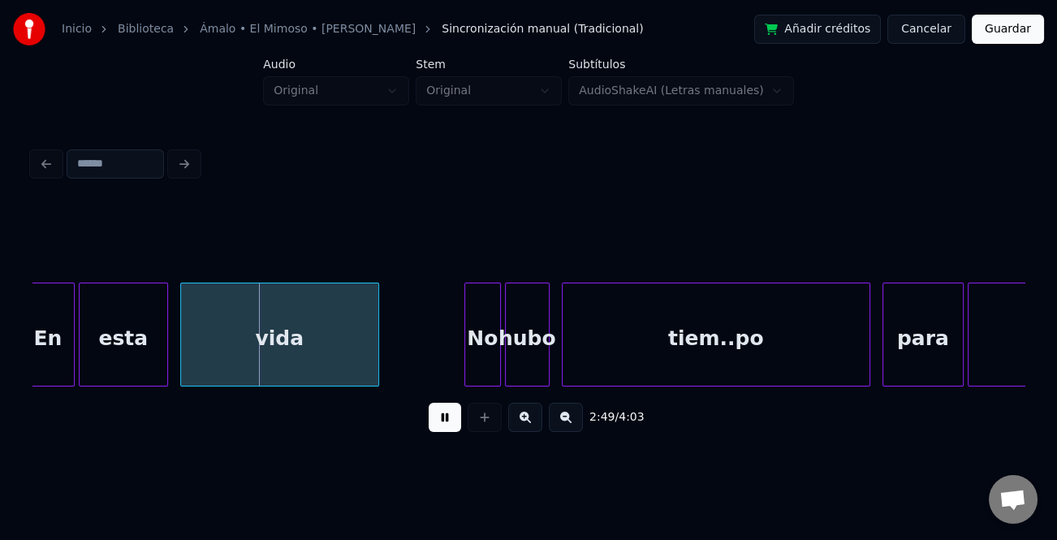
click at [521, 421] on button at bounding box center [525, 417] width 34 height 29
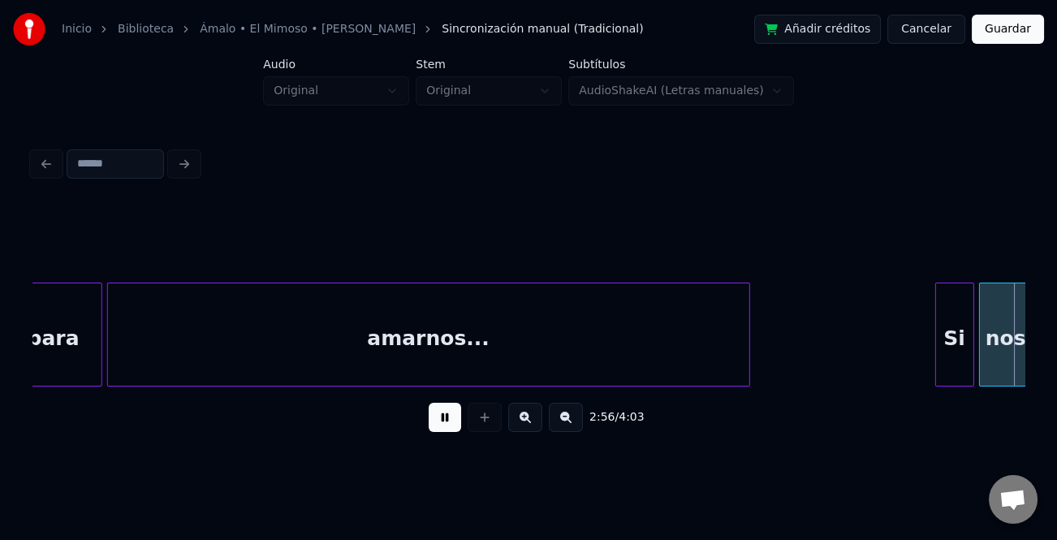
scroll to position [0, 43093]
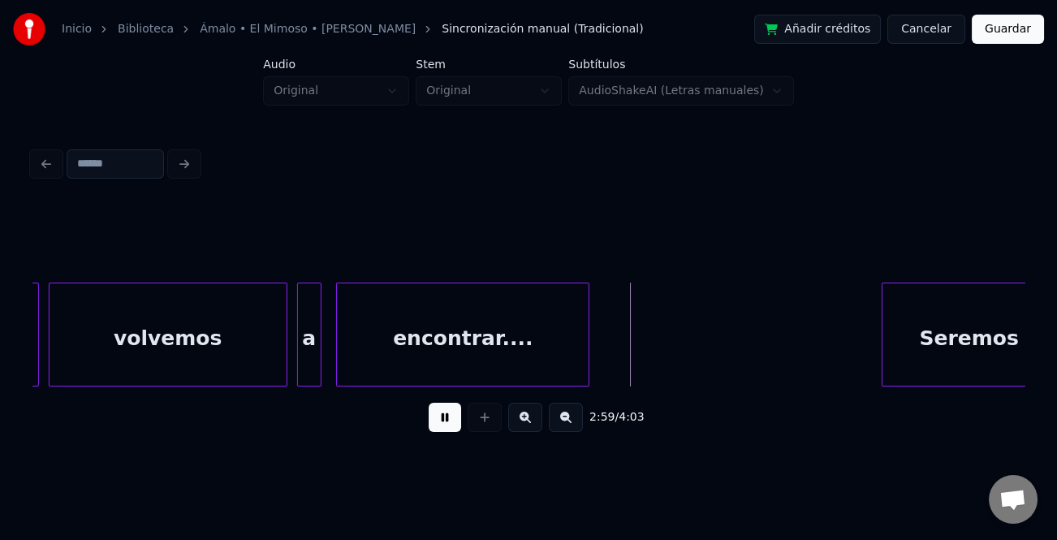
click at [396, 372] on div "encontrar...." at bounding box center [463, 338] width 252 height 110
click at [611, 357] on div at bounding box center [612, 334] width 5 height 102
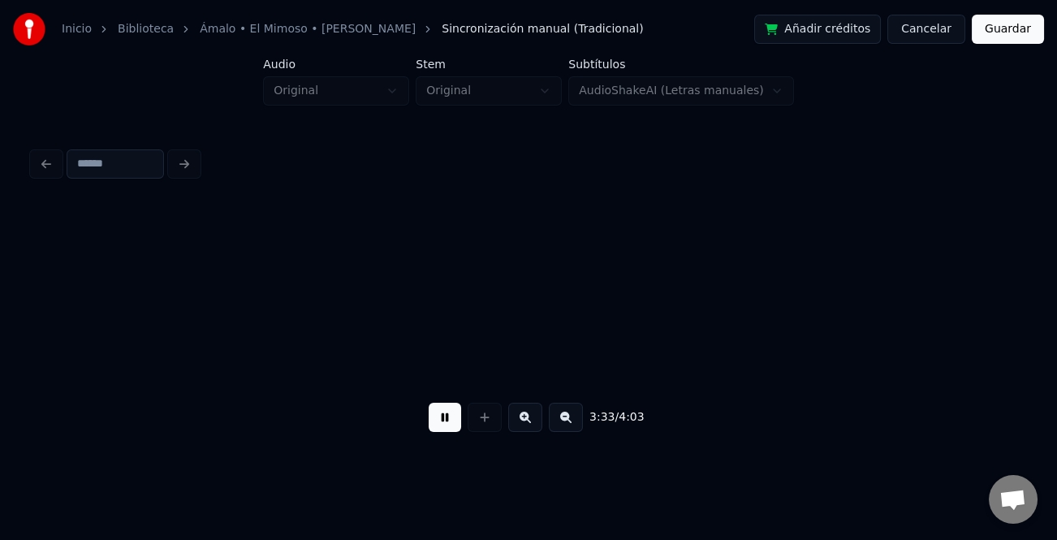
scroll to position [0, 52039]
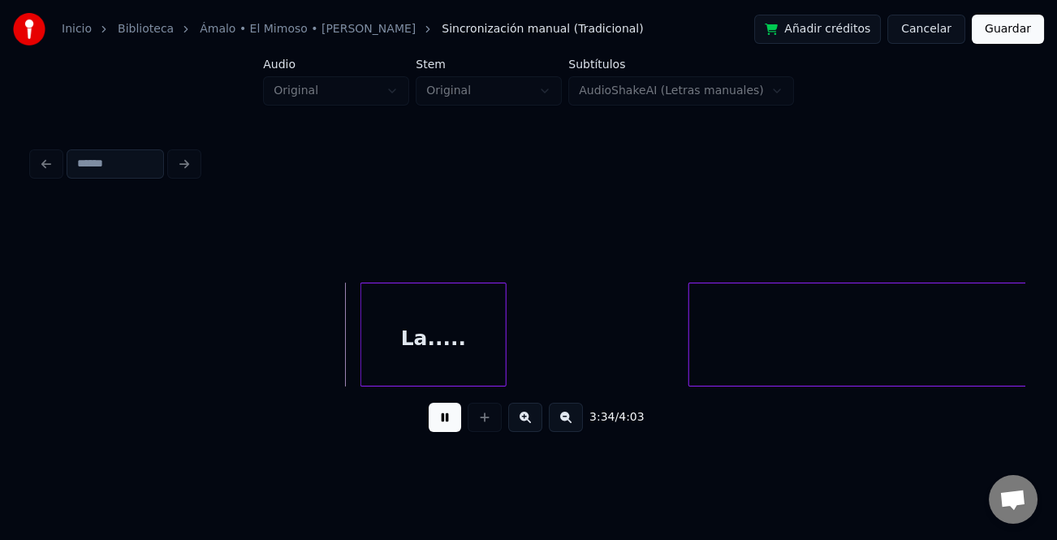
click at [445, 348] on div "La....." at bounding box center [433, 338] width 145 height 110
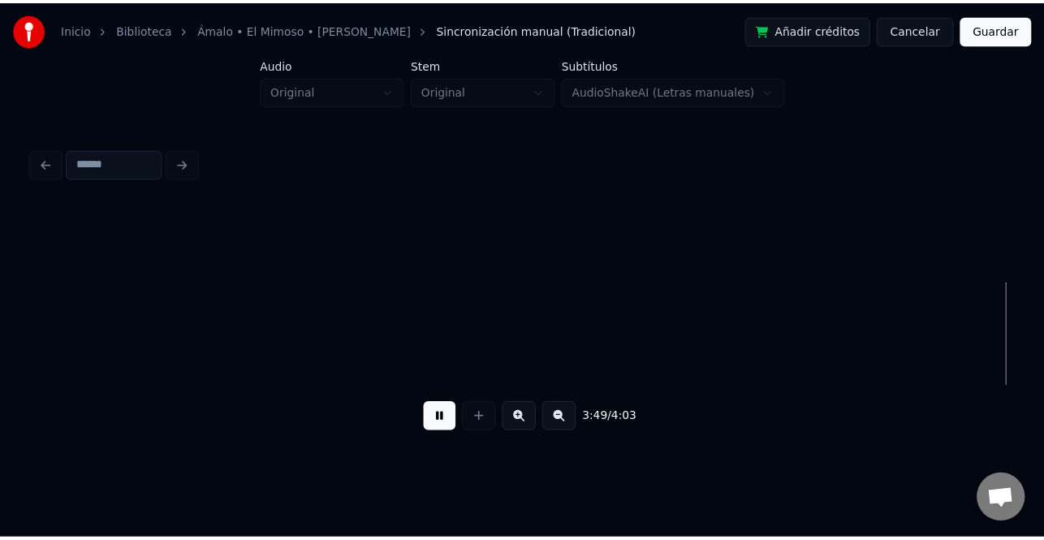
scroll to position [0, 56011]
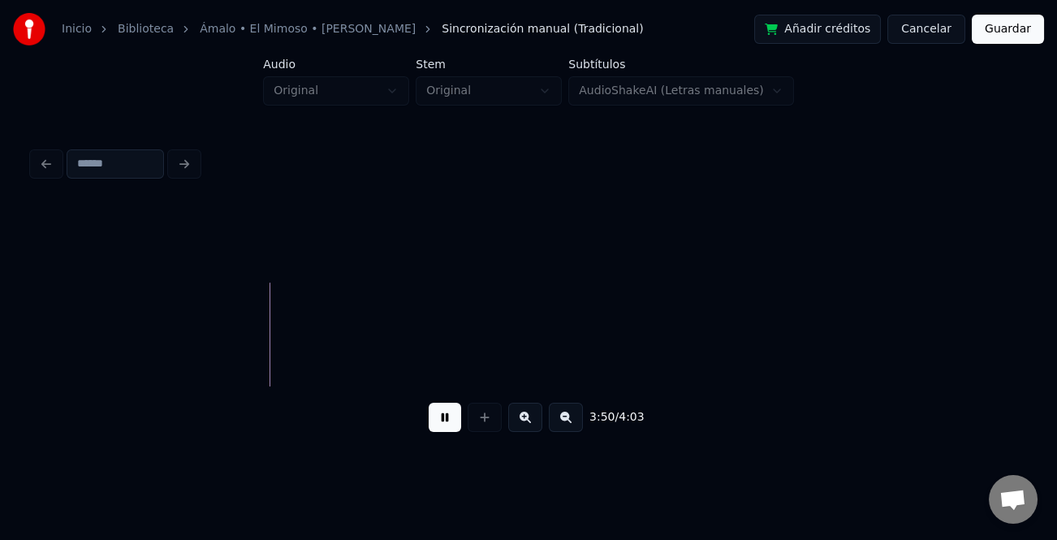
click at [1018, 32] on button "Guardar" at bounding box center [1008, 29] width 72 height 29
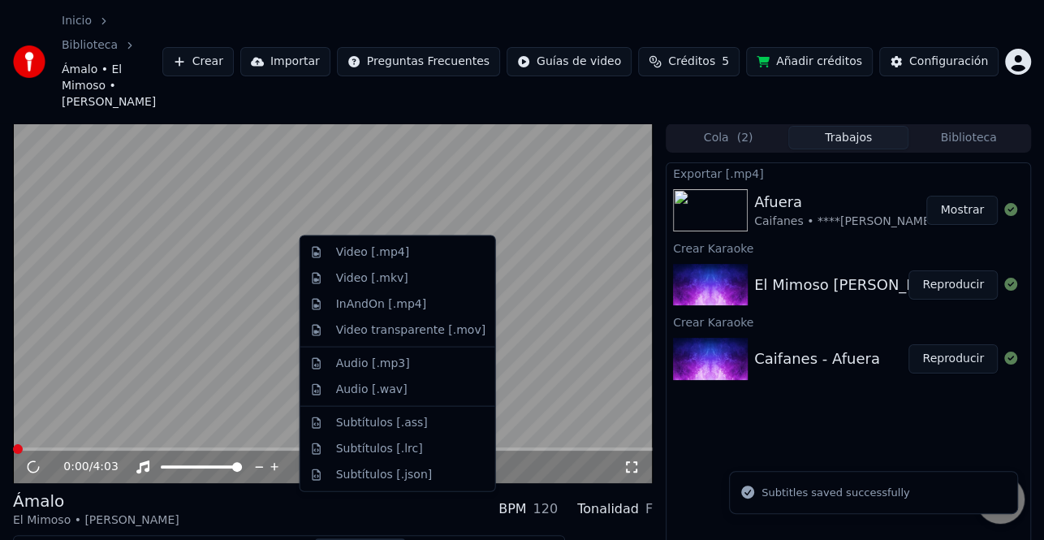
click at [334, 538] on button "Descargar" at bounding box center [360, 549] width 91 height 23
click at [420, 256] on div "Video [.mp4]" at bounding box center [410, 252] width 149 height 16
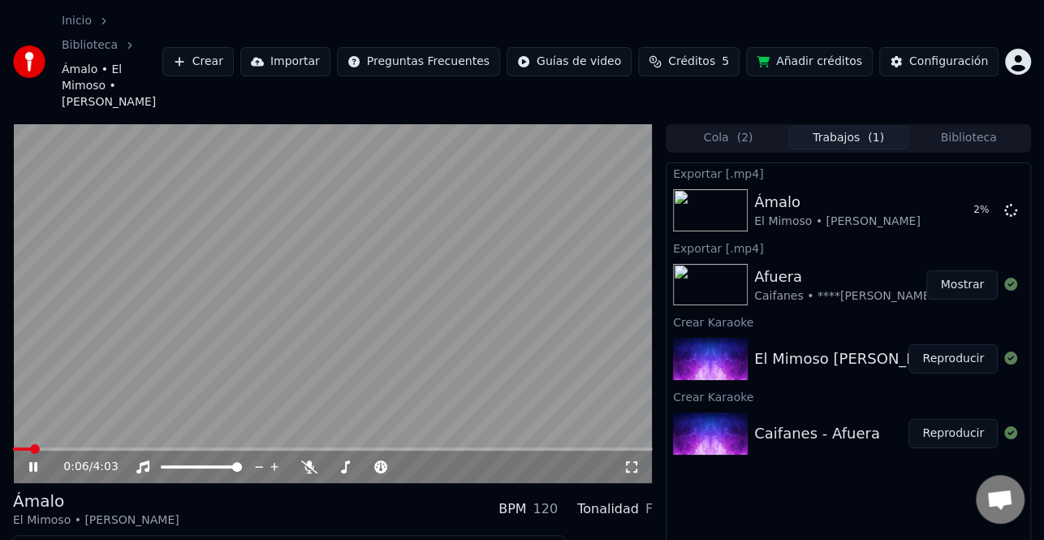
click at [372, 327] on video at bounding box center [333, 303] width 640 height 360
click at [21, 444] on span at bounding box center [26, 449] width 10 height 10
click at [29, 461] on icon at bounding box center [33, 466] width 10 height 11
click at [35, 462] on icon at bounding box center [33, 467] width 8 height 10
click at [974, 196] on button "Mostrar" at bounding box center [961, 210] width 71 height 29
